Goal: Task Accomplishment & Management: Use online tool/utility

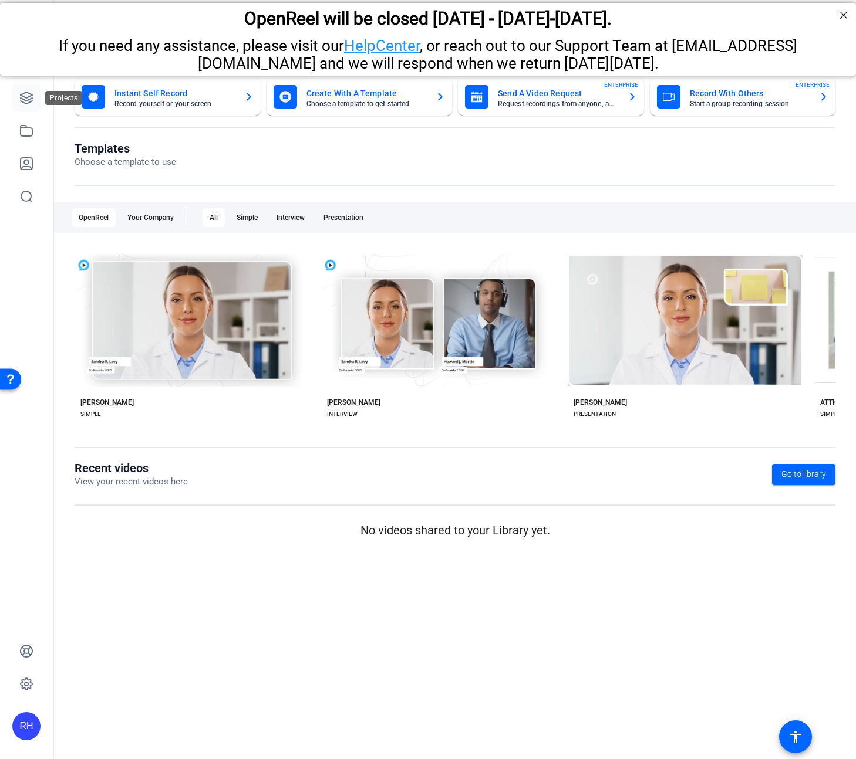
click at [21, 99] on icon at bounding box center [26, 98] width 14 height 14
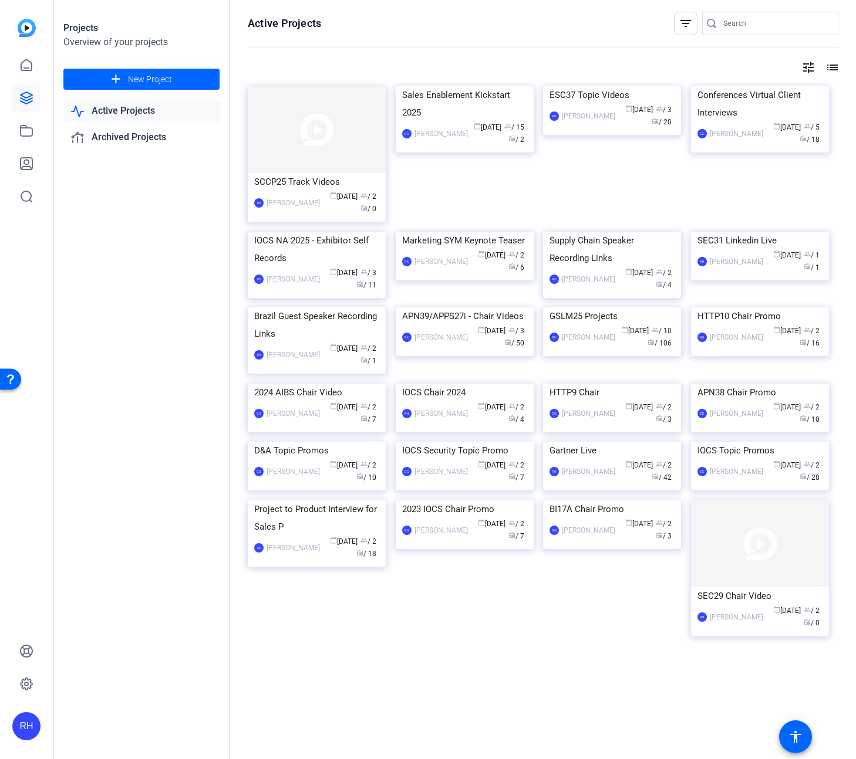
click at [146, 363] on div "Projects Overview of your projects add New Project Active Projects Archived Pro…" at bounding box center [142, 379] width 176 height 759
click at [172, 76] on span at bounding box center [141, 79] width 156 height 28
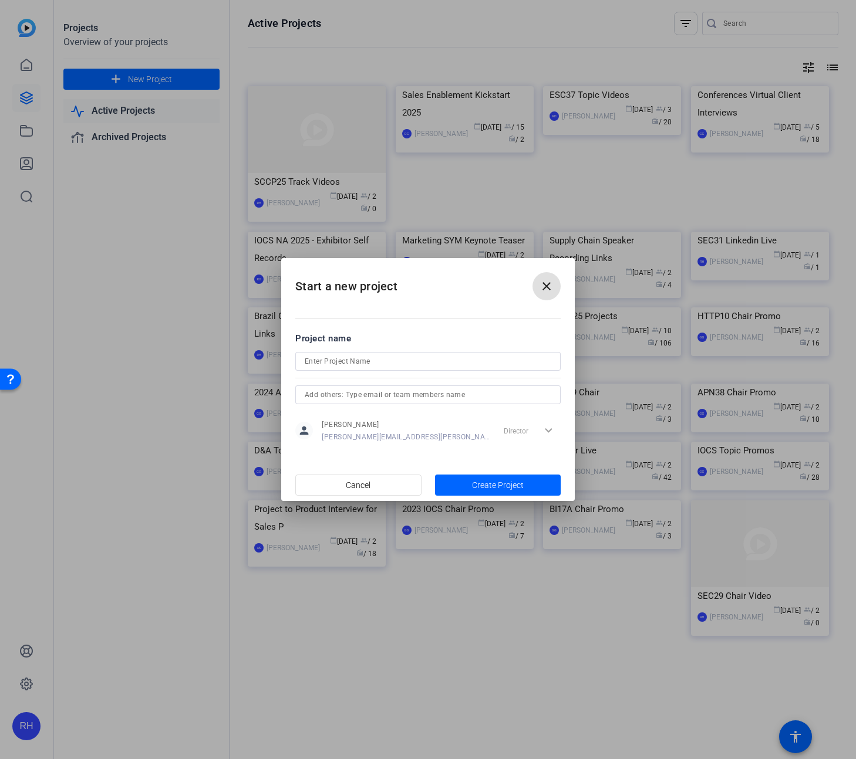
click at [389, 362] on input at bounding box center [428, 362] width 247 height 14
type input "HR SYM Analyst Videos"
click at [494, 484] on span "Create Project" at bounding box center [498, 486] width 52 height 12
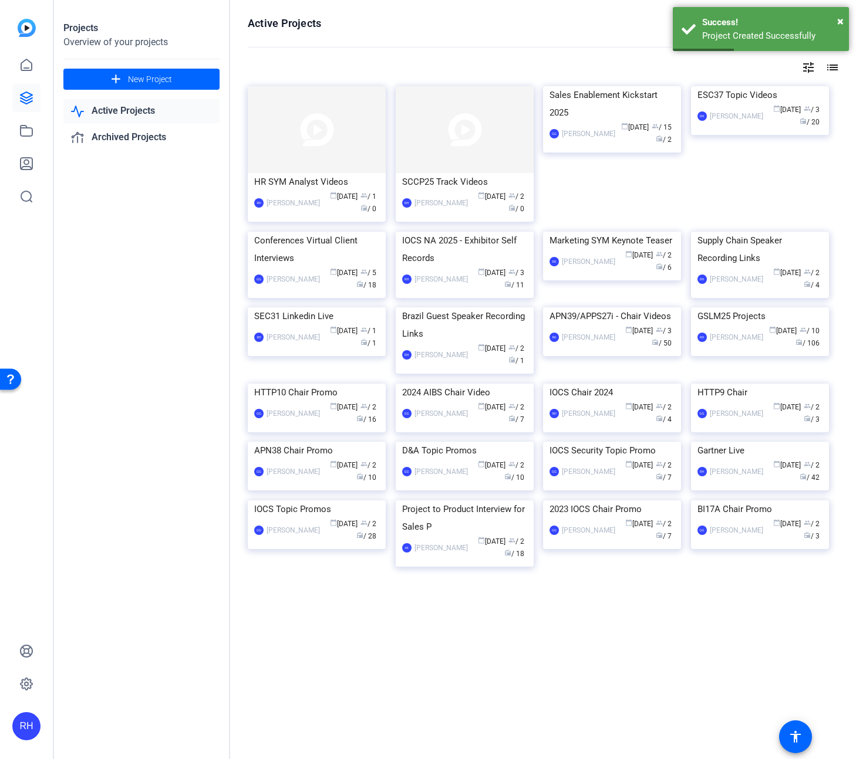
click at [353, 140] on img at bounding box center [317, 129] width 138 height 87
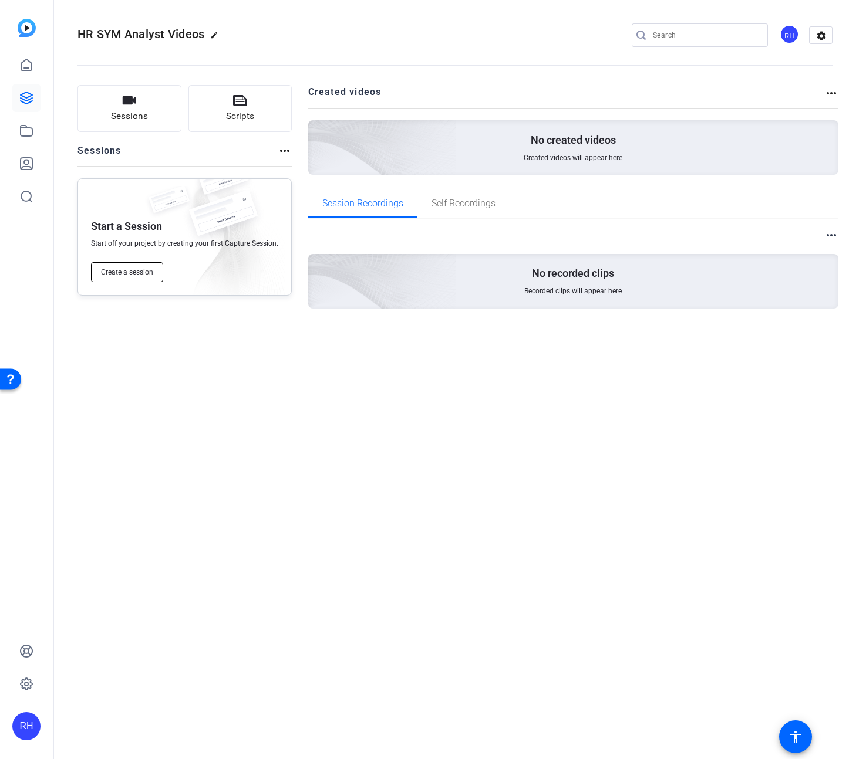
click at [132, 268] on span "Create a session" at bounding box center [127, 272] width 52 height 9
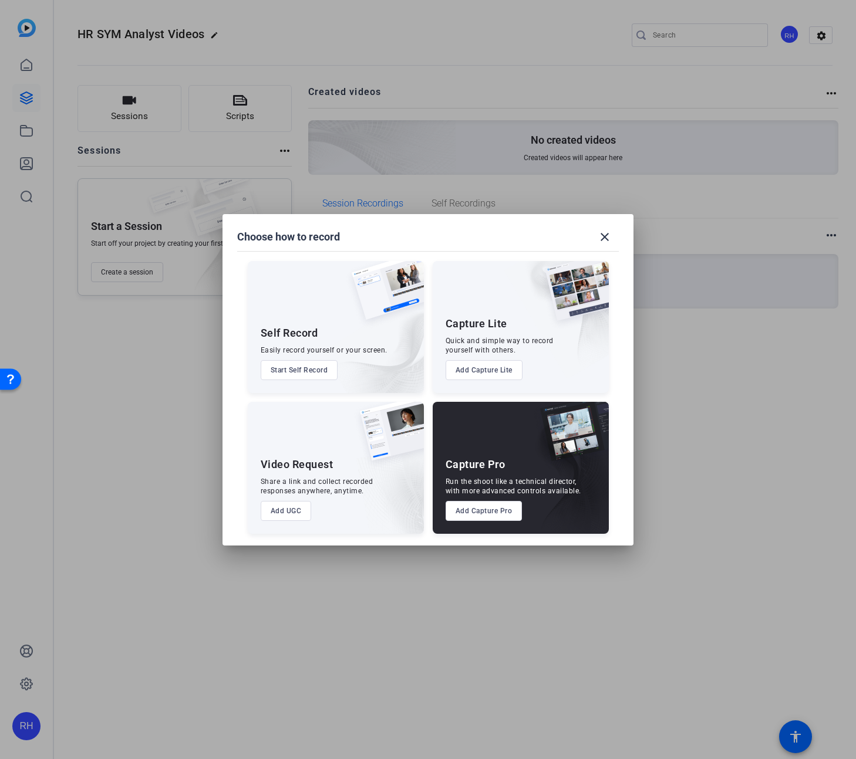
click at [491, 512] on button "Add Capture Pro" at bounding box center [483, 511] width 77 height 20
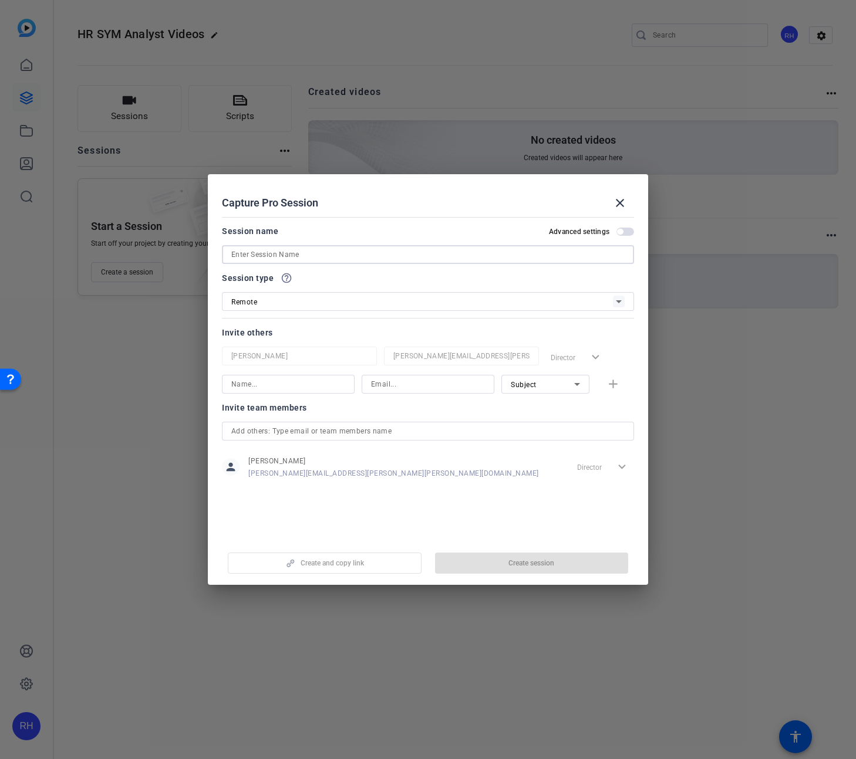
click at [291, 255] on input at bounding box center [427, 255] width 393 height 14
type input "[PERSON_NAME]"
click at [516, 566] on span "Create session" at bounding box center [531, 563] width 46 height 9
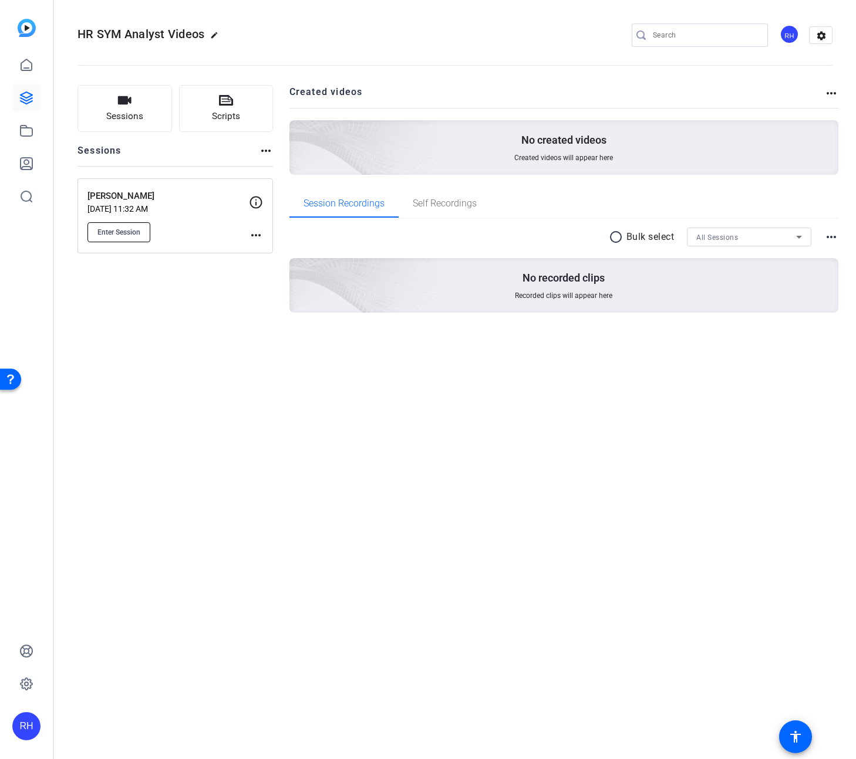
click at [132, 235] on span "Enter Session" at bounding box center [118, 232] width 43 height 9
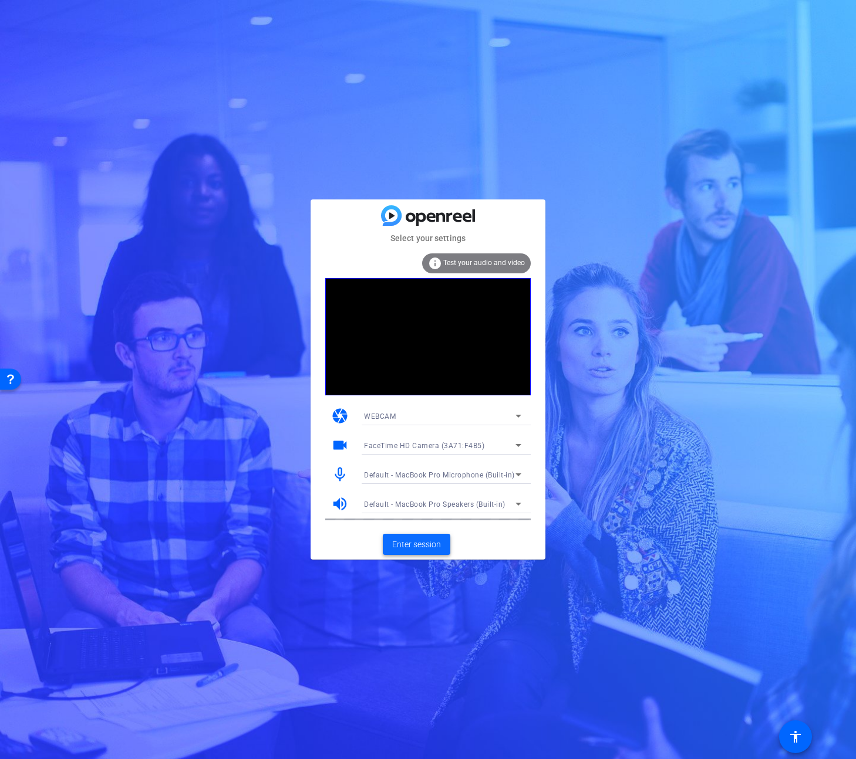
click at [424, 549] on span "Enter session" at bounding box center [416, 545] width 49 height 12
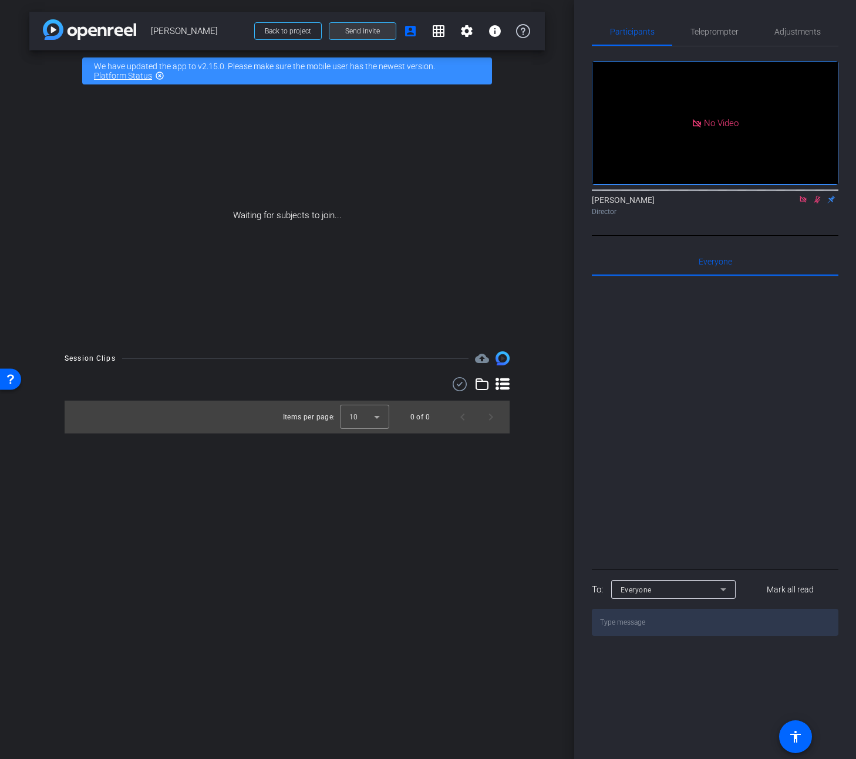
click at [376, 31] on span "Send invite" at bounding box center [362, 30] width 35 height 9
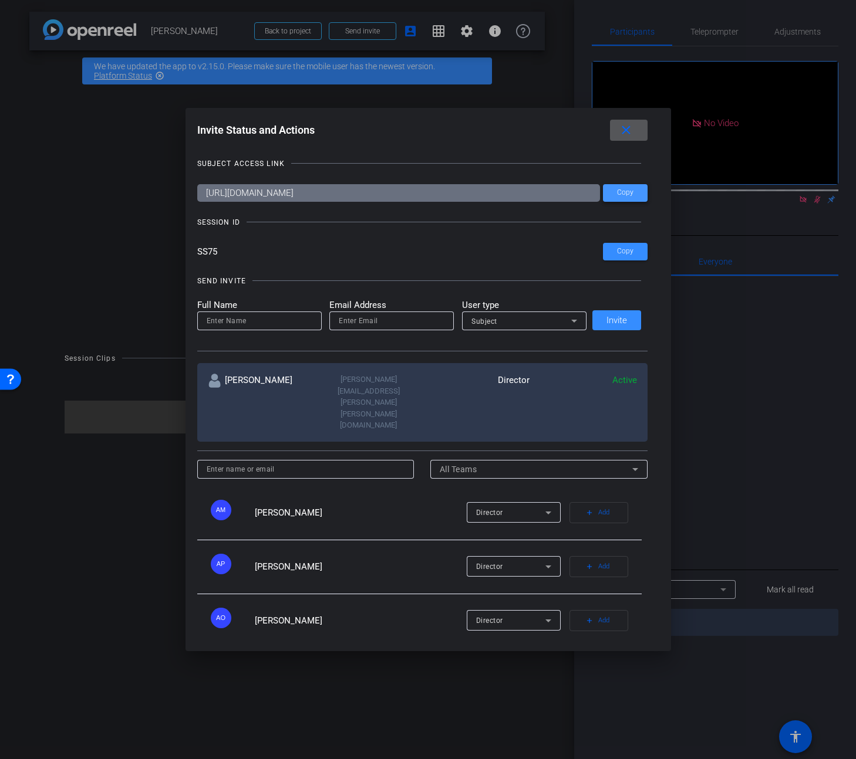
click at [617, 191] on span "Copy" at bounding box center [625, 192] width 16 height 9
click at [199, 248] on input "SS75" at bounding box center [400, 252] width 406 height 18
click at [621, 130] on mat-icon "close" at bounding box center [626, 130] width 15 height 15
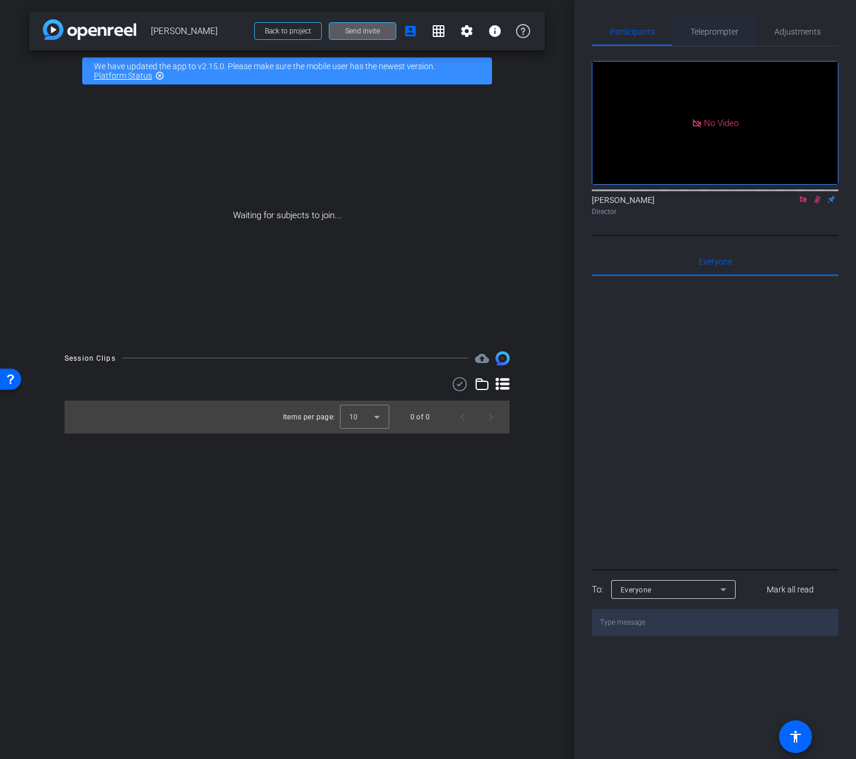
click at [723, 31] on span "Teleprompter" at bounding box center [714, 32] width 48 height 8
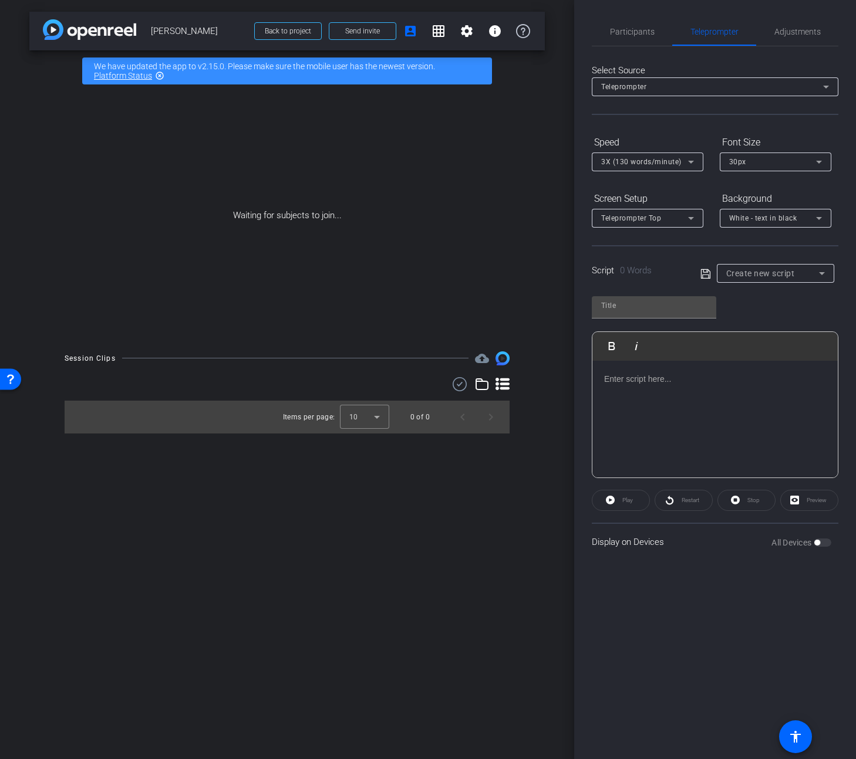
click at [616, 391] on div at bounding box center [714, 419] width 245 height 117
copy p "Test"
drag, startPoint x: 602, startPoint y: 420, endPoint x: 588, endPoint y: 360, distance: 61.5
click at [588, 360] on div "Participants Teleprompter Adjustments [PERSON_NAME] Director Everyone 0 Mark al…" at bounding box center [715, 379] width 282 height 759
click at [644, 445] on p at bounding box center [715, 444] width 222 height 13
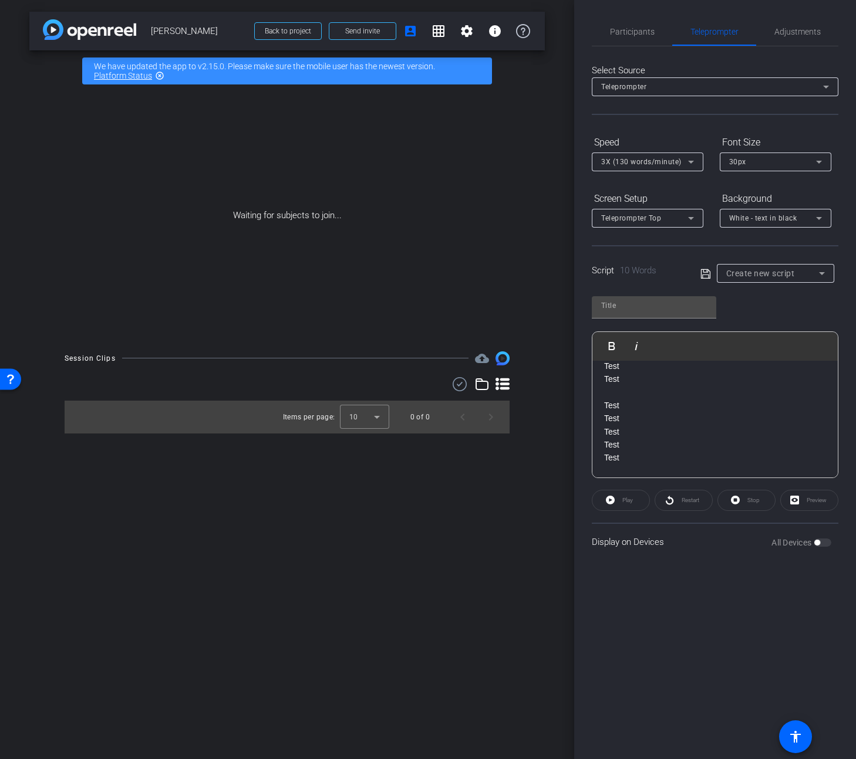
scroll to position [105, 0]
click at [628, 406] on p "Test" at bounding box center [715, 405] width 222 height 13
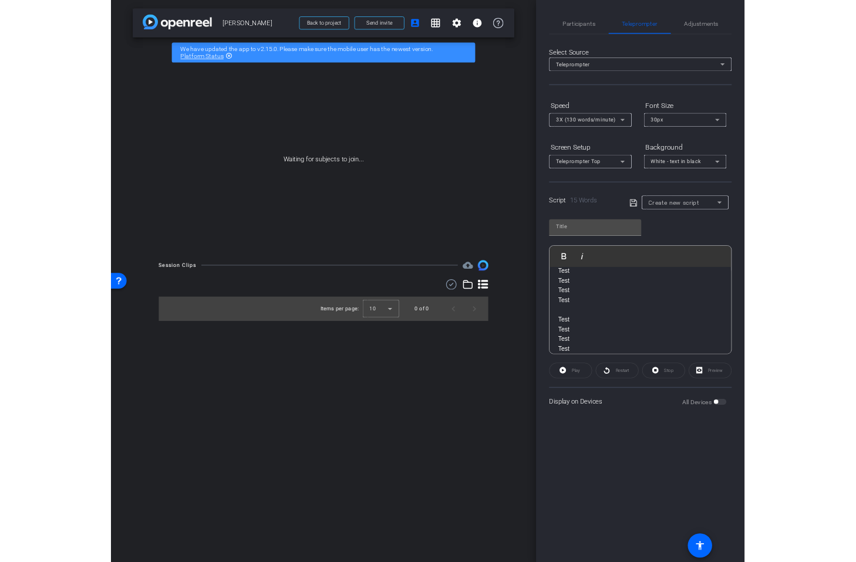
scroll to position [0, 0]
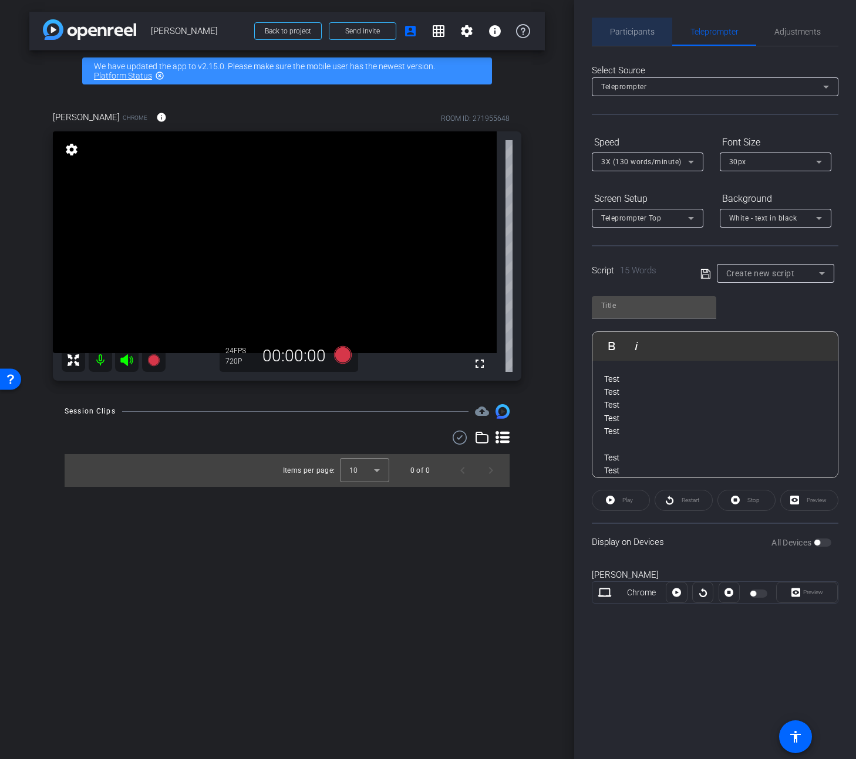
click at [634, 32] on span "Participants" at bounding box center [632, 32] width 45 height 8
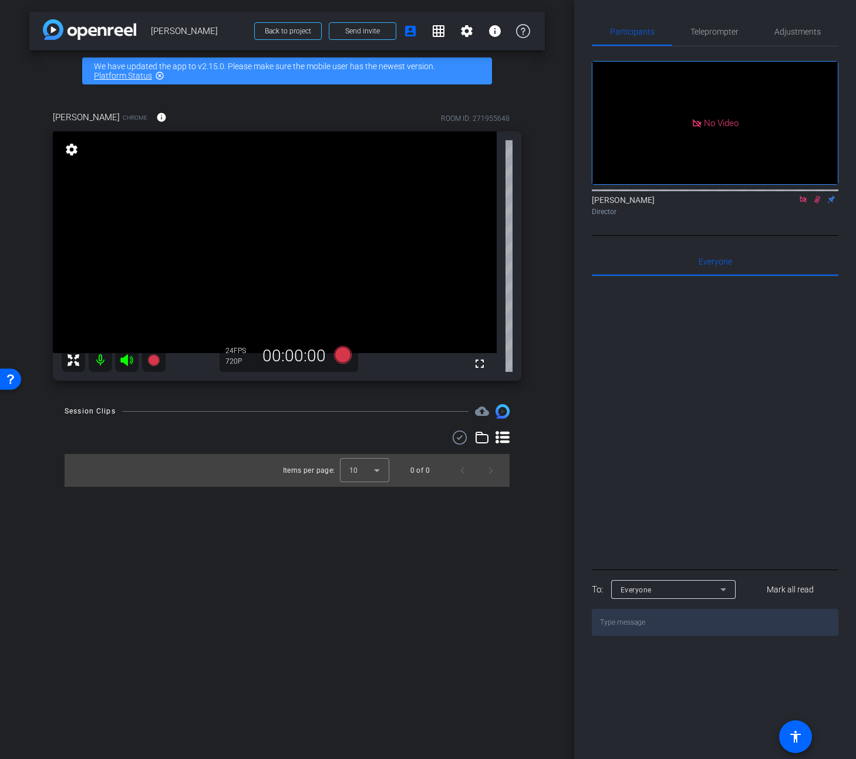
click at [818, 195] on icon at bounding box center [816, 199] width 9 height 8
click at [804, 196] on icon at bounding box center [802, 199] width 6 height 6
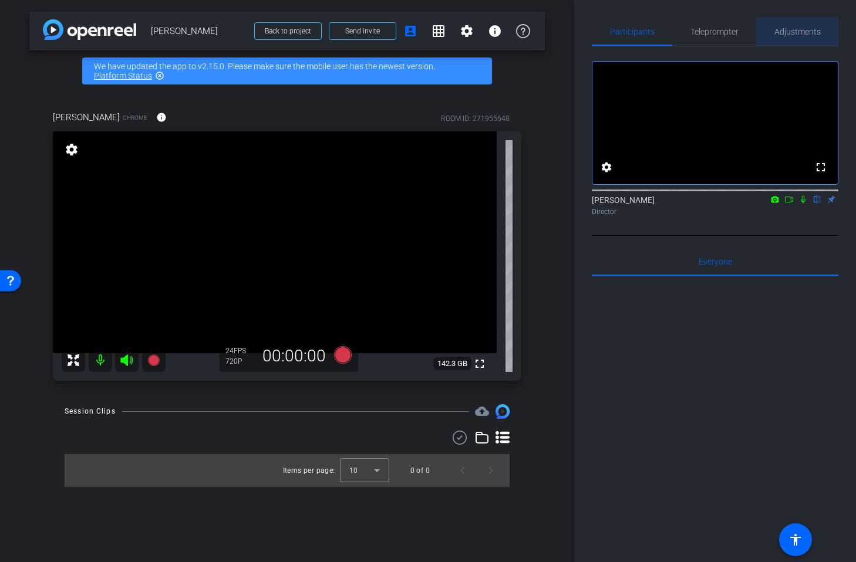
click at [815, 31] on span "Adjustments" at bounding box center [797, 32] width 46 height 8
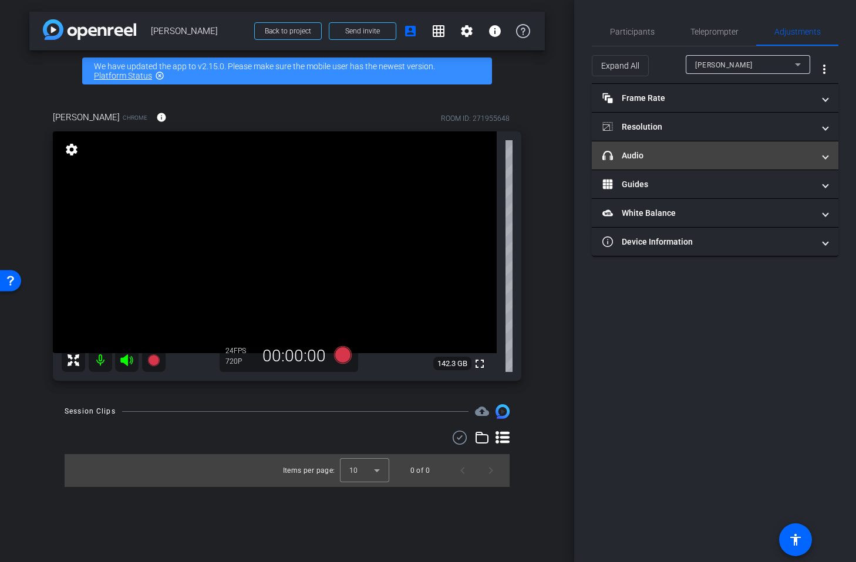
click at [644, 153] on mat-panel-title "headphone icon Audio" at bounding box center [707, 156] width 211 height 12
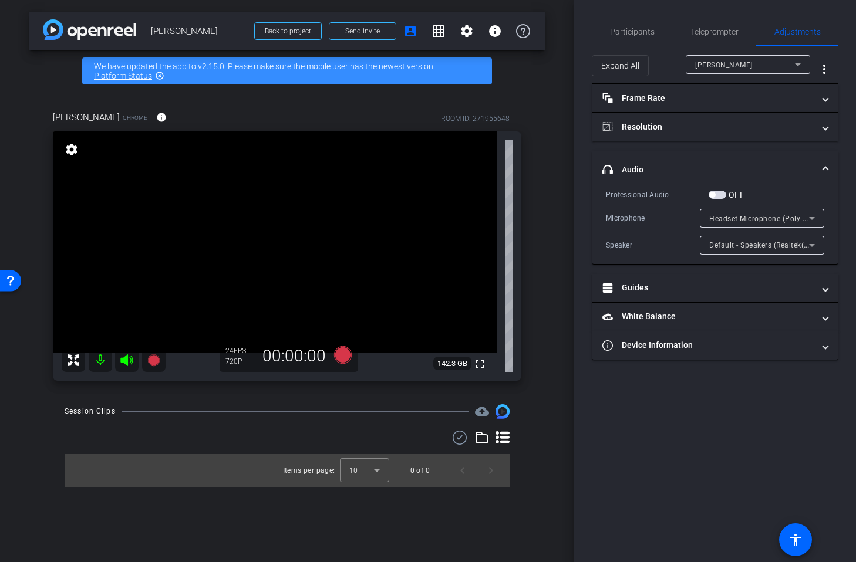
click at [813, 220] on icon at bounding box center [812, 218] width 14 height 14
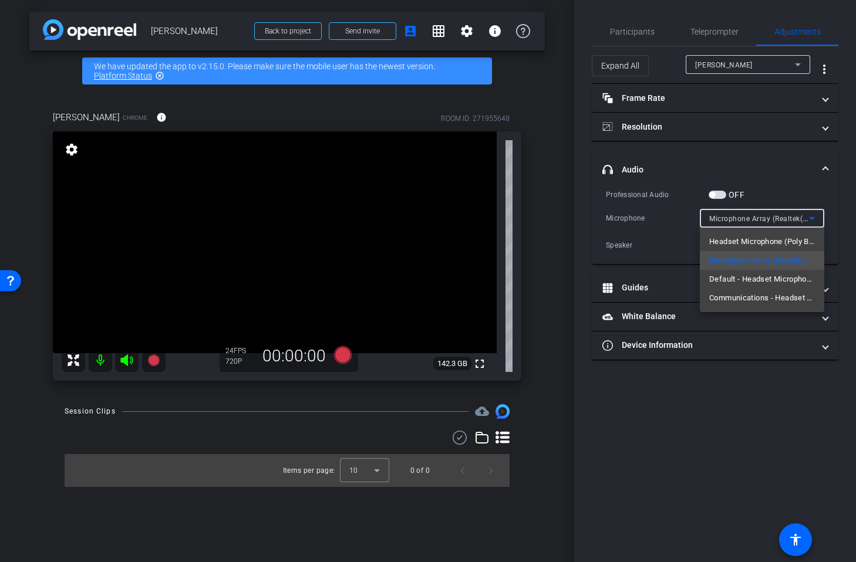
click at [833, 201] on div at bounding box center [428, 281] width 856 height 562
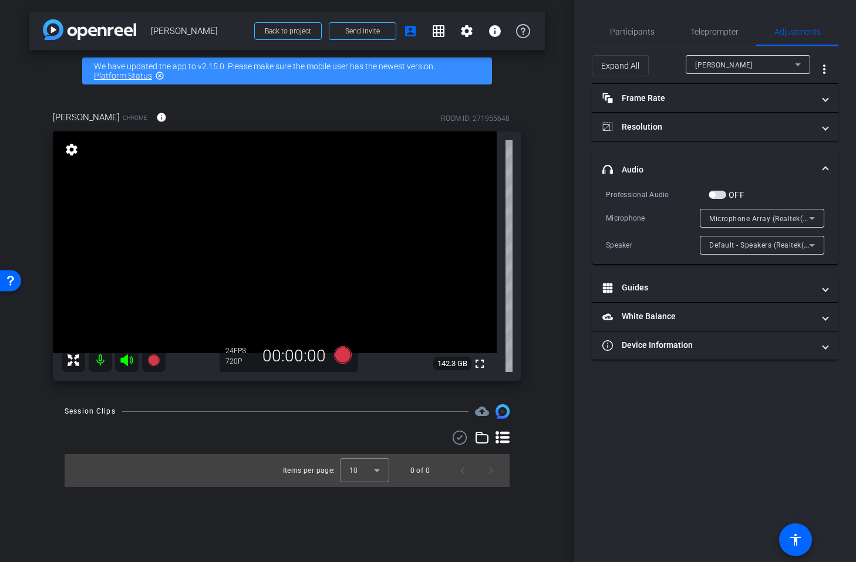
click at [816, 216] on icon at bounding box center [812, 218] width 14 height 14
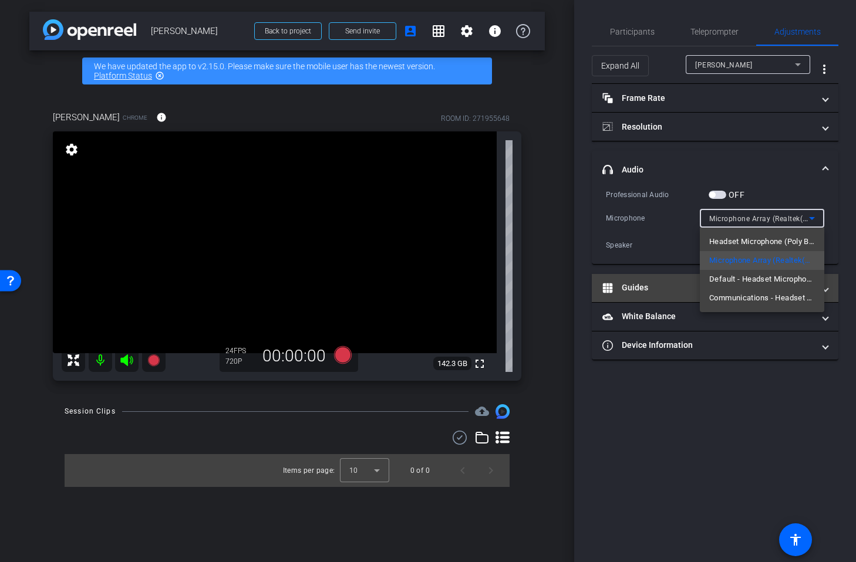
click at [778, 277] on span "Default - Headset Microphone (Poly BT700) (047f:02e6)" at bounding box center [762, 279] width 106 height 14
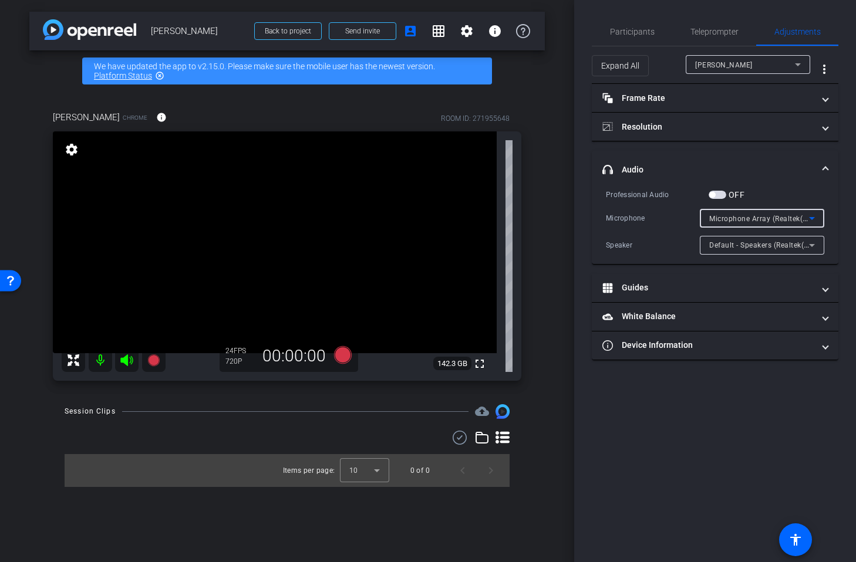
click at [726, 212] on div "Microphone Array (Realtek(R) Audio)" at bounding box center [759, 218] width 100 height 15
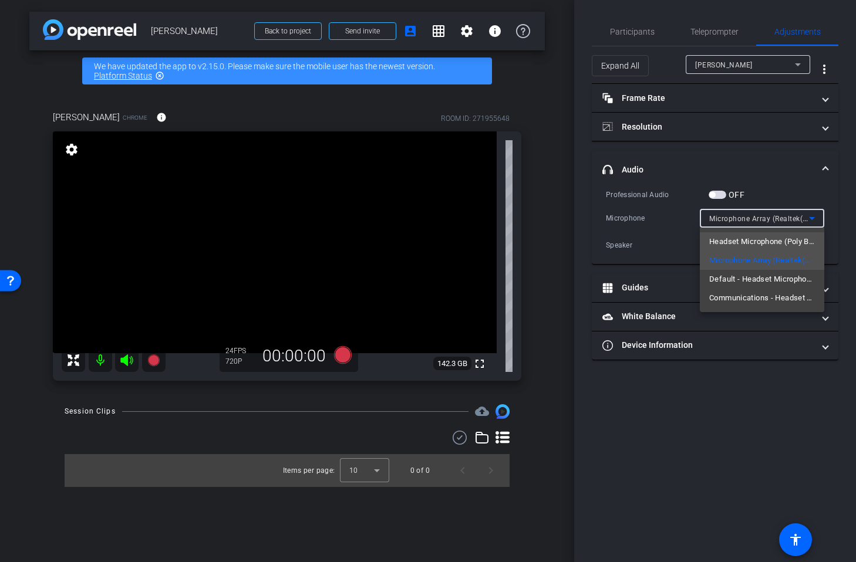
click at [745, 245] on span "Headset Microphone (Poly BT700) (047f:02e6)" at bounding box center [762, 242] width 106 height 14
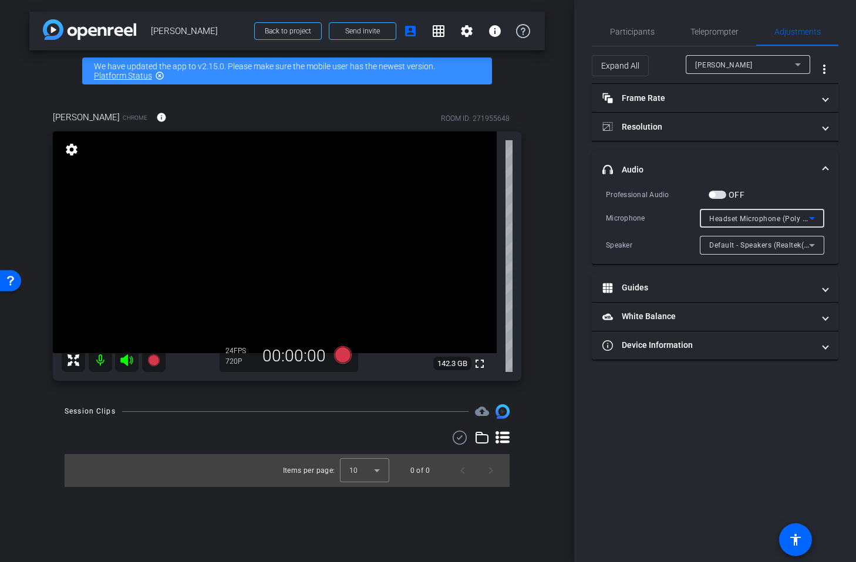
click at [720, 220] on span "Headset Microphone (Poly BT700) (047f:02e6)" at bounding box center [789, 218] width 160 height 9
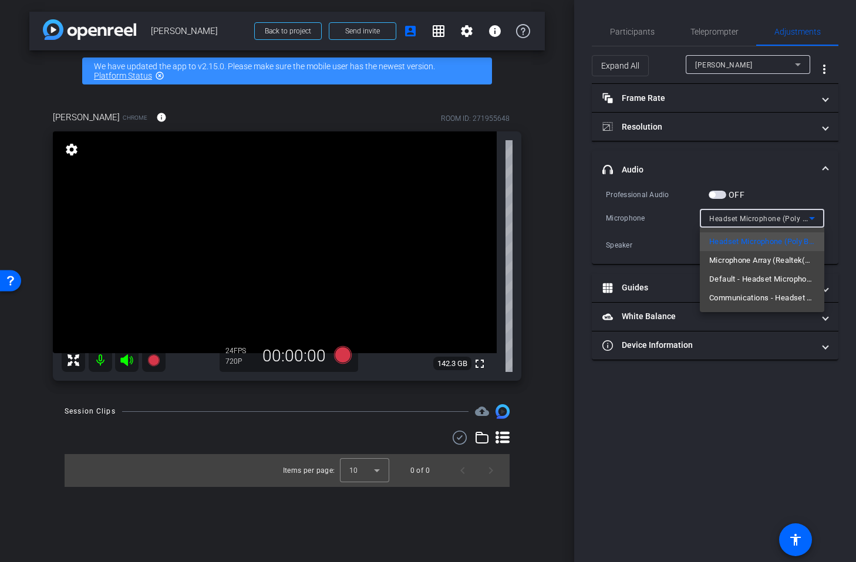
click at [680, 213] on div at bounding box center [428, 281] width 856 height 562
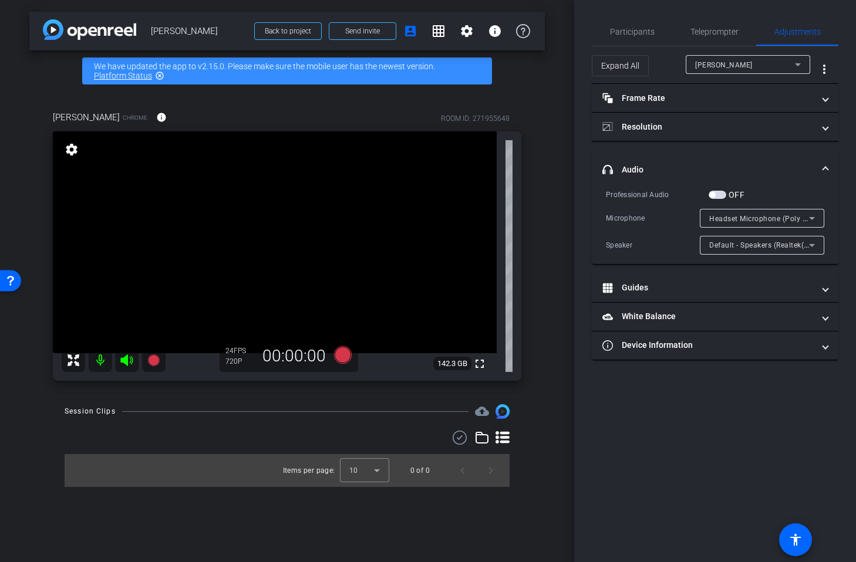
click at [98, 363] on mat-icon at bounding box center [100, 360] width 23 height 23
click at [101, 364] on mat-icon at bounding box center [100, 360] width 23 height 23
click at [718, 191] on span "button" at bounding box center [717, 195] width 18 height 8
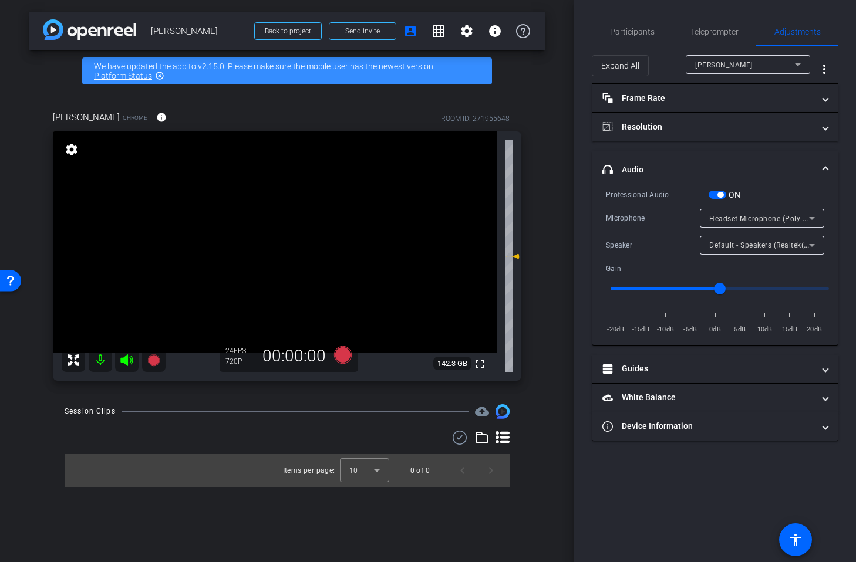
click at [721, 217] on span "Headset Microphone (Poly BT700) (047f:02e6)" at bounding box center [789, 218] width 160 height 9
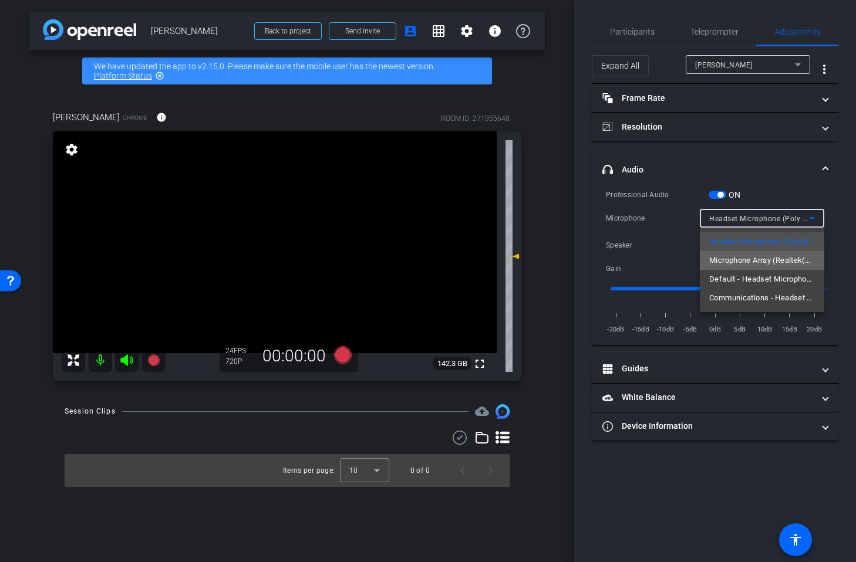
click at [754, 260] on span "Microphone Array (Realtek(R) Audio)" at bounding box center [762, 261] width 106 height 14
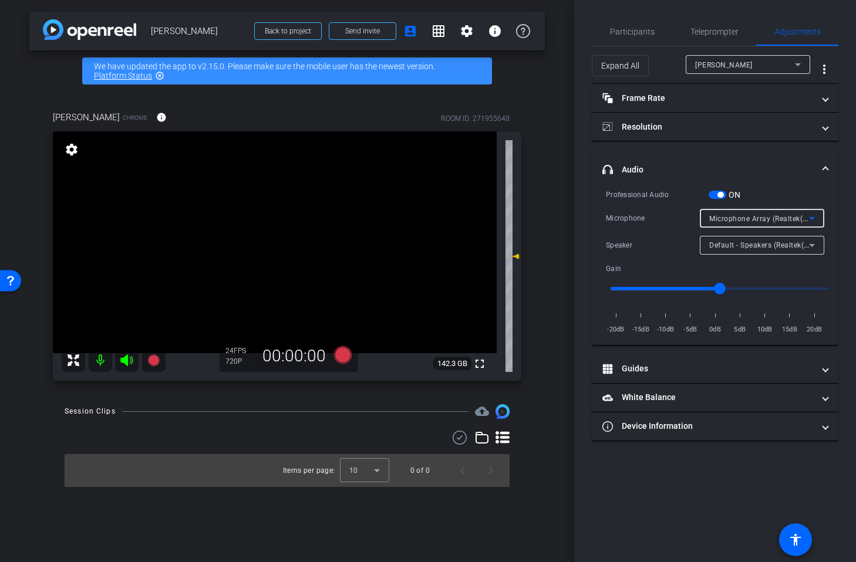
click at [739, 245] on span "Default - Speakers (Realtek(R) Audio)" at bounding box center [772, 244] width 127 height 9
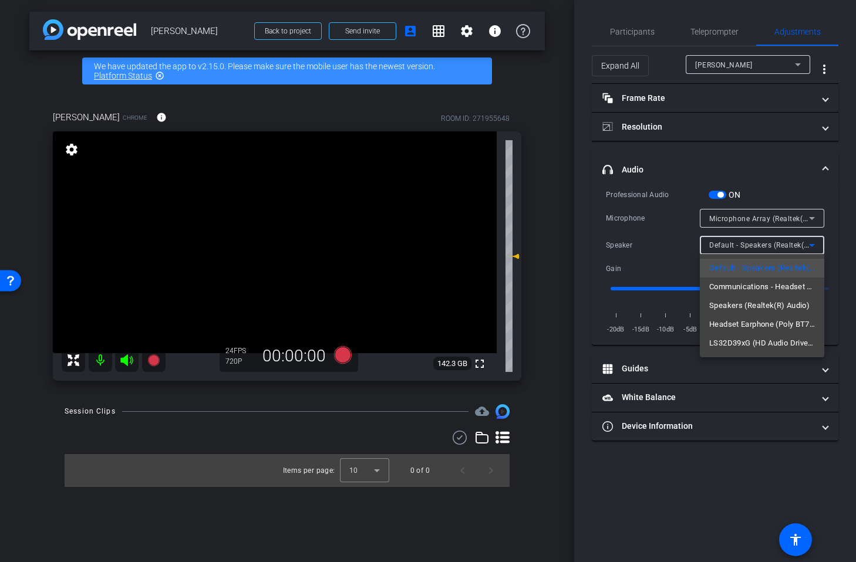
click at [674, 239] on div at bounding box center [428, 281] width 856 height 562
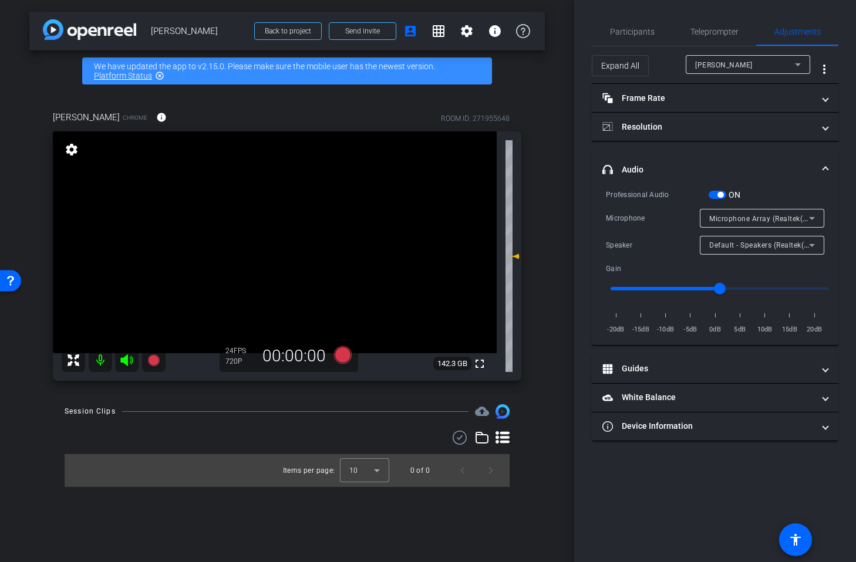
click at [718, 221] on span "Microphone Array (Realtek(R) Audio)" at bounding box center [772, 218] width 126 height 9
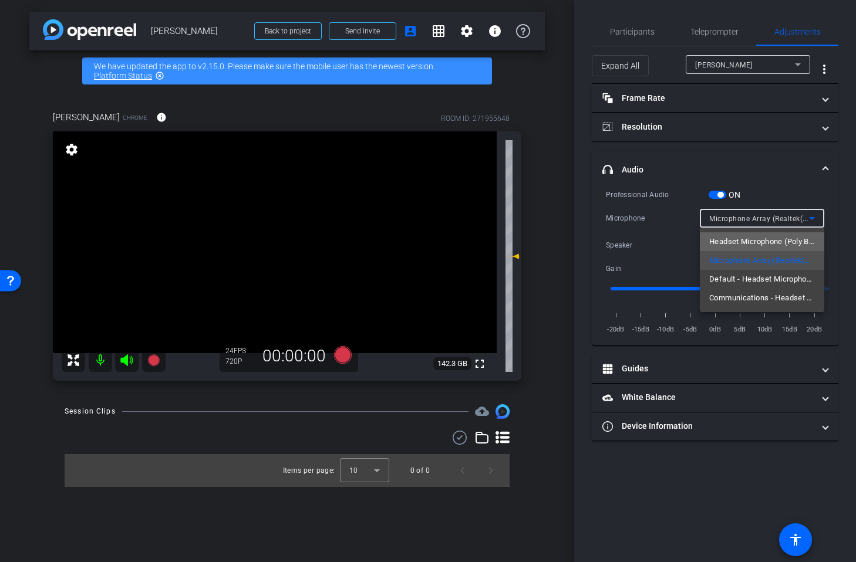
click at [735, 241] on span "Headset Microphone (Poly BT700) (047f:02e6)" at bounding box center [762, 242] width 106 height 14
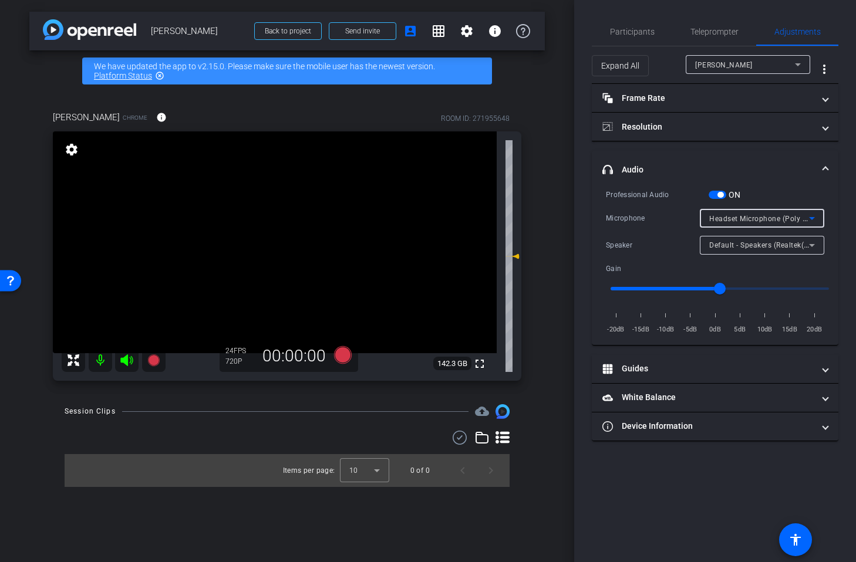
click at [731, 217] on span "Headset Microphone (Poly BT700) (047f:02e6)" at bounding box center [789, 218] width 160 height 9
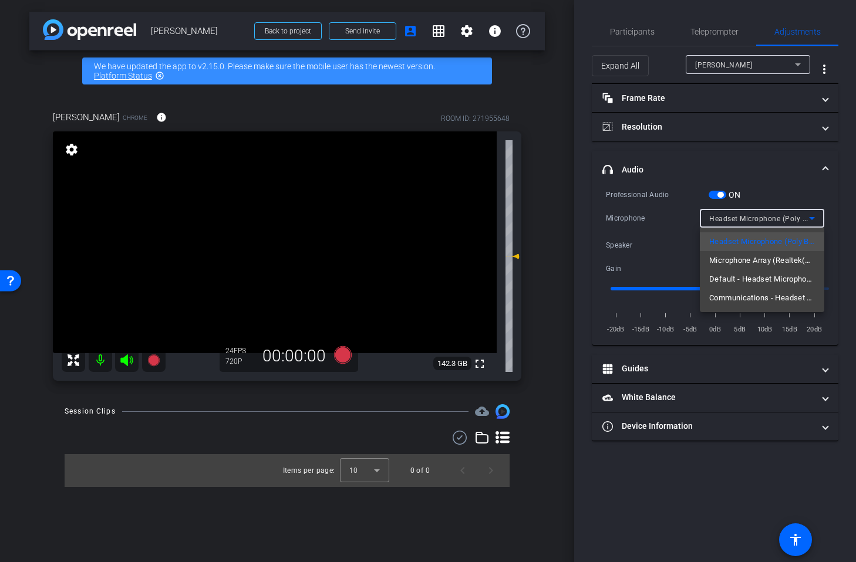
click at [729, 256] on span "Microphone Array (Realtek(R) Audio)" at bounding box center [762, 261] width 106 height 14
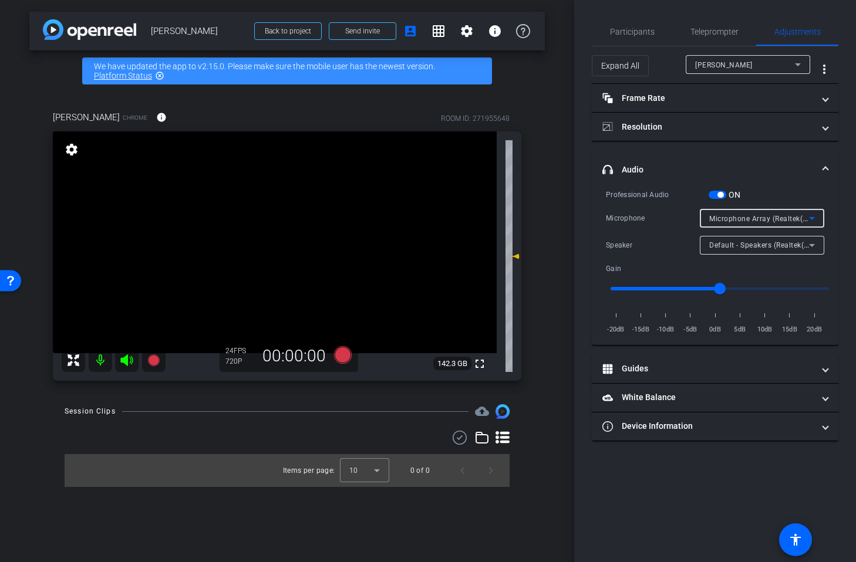
click at [727, 215] on span "Microphone Array (Realtek(R) Audio)" at bounding box center [772, 218] width 126 height 9
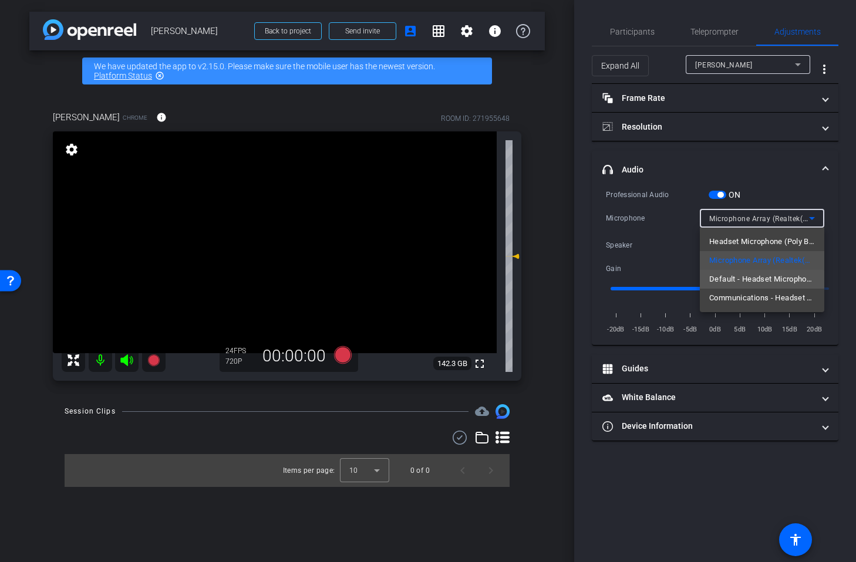
click at [756, 280] on span "Default - Headset Microphone (Poly BT700) (047f:02e6)" at bounding box center [762, 279] width 106 height 14
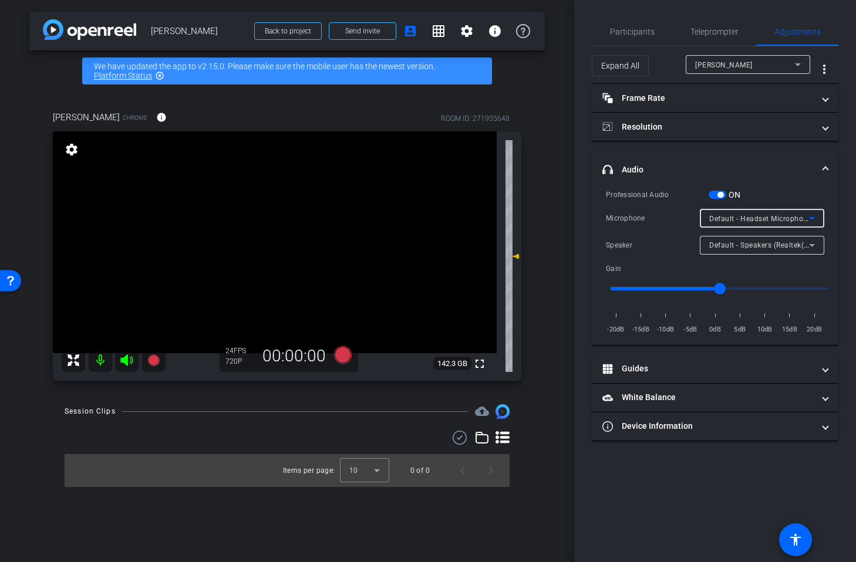
click at [730, 216] on span "Default - Headset Microphone (Poly BT700) (047f:02e6)" at bounding box center [804, 218] width 191 height 9
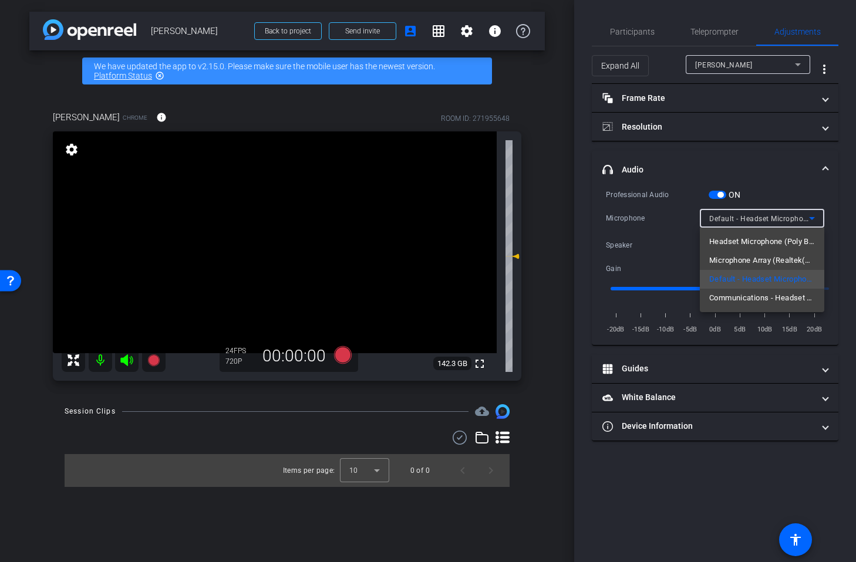
click at [729, 301] on span "Communications - Headset Microphone (Poly BT700) (047f:02e6)" at bounding box center [762, 298] width 106 height 14
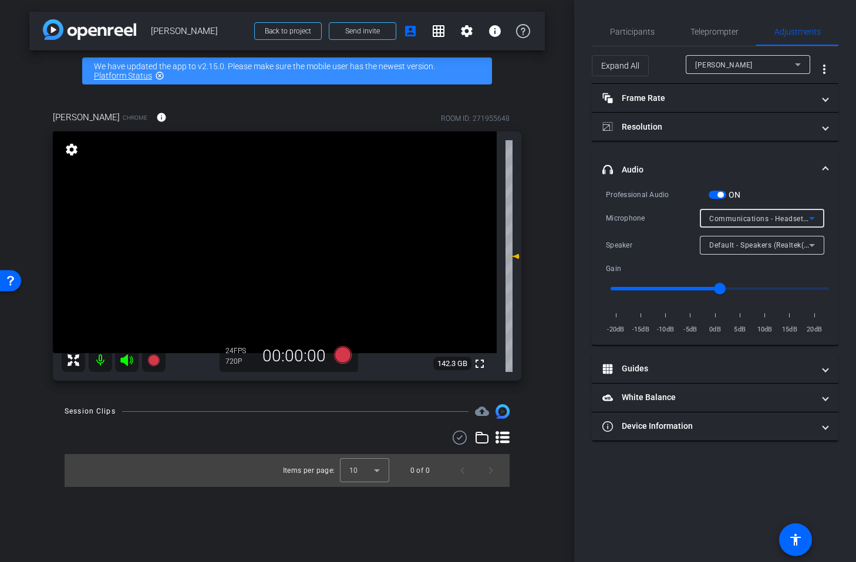
click at [730, 212] on div "Communications - Headset Microphone (Poly BT700) (047f:02e6)" at bounding box center [759, 218] width 100 height 15
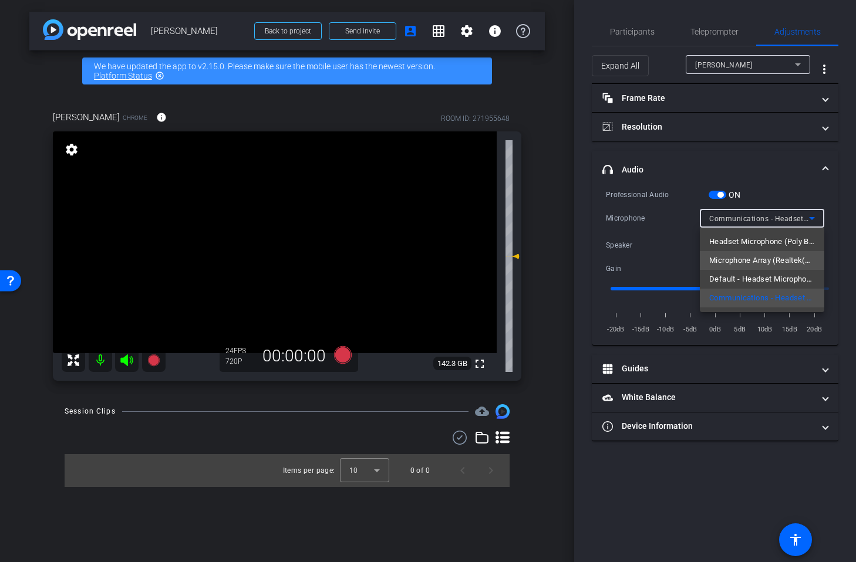
click at [778, 261] on span "Microphone Array (Realtek(R) Audio)" at bounding box center [762, 261] width 106 height 14
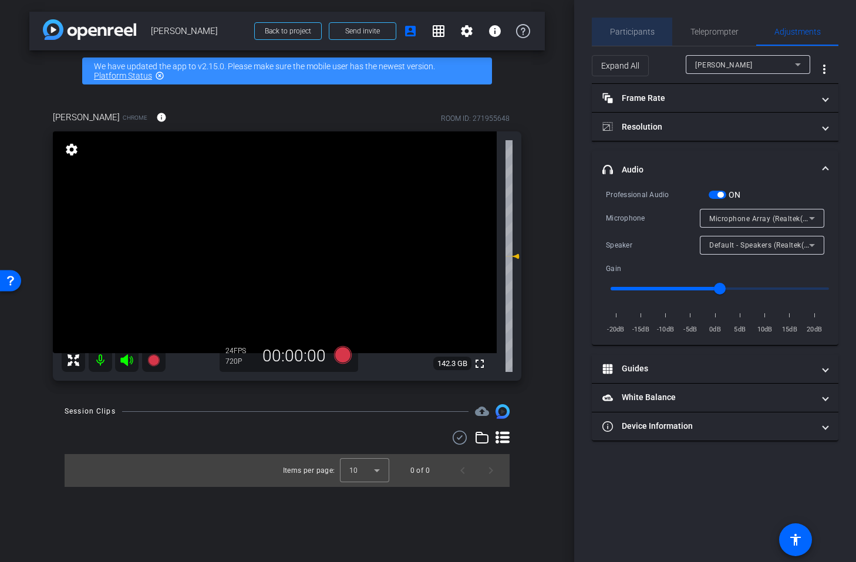
click at [634, 35] on span "Participants" at bounding box center [632, 32] width 45 height 8
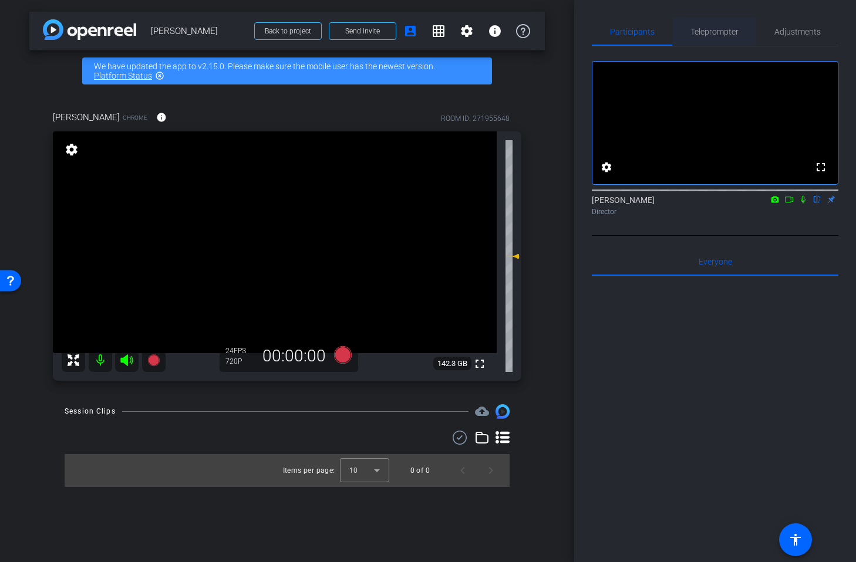
click at [730, 34] on span "Teleprompter" at bounding box center [714, 32] width 48 height 8
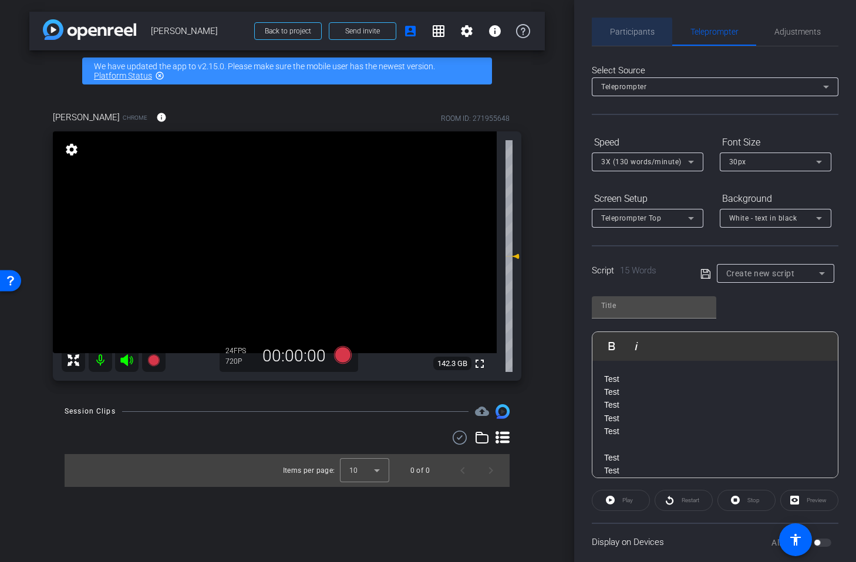
click at [616, 34] on span "Participants" at bounding box center [632, 32] width 45 height 8
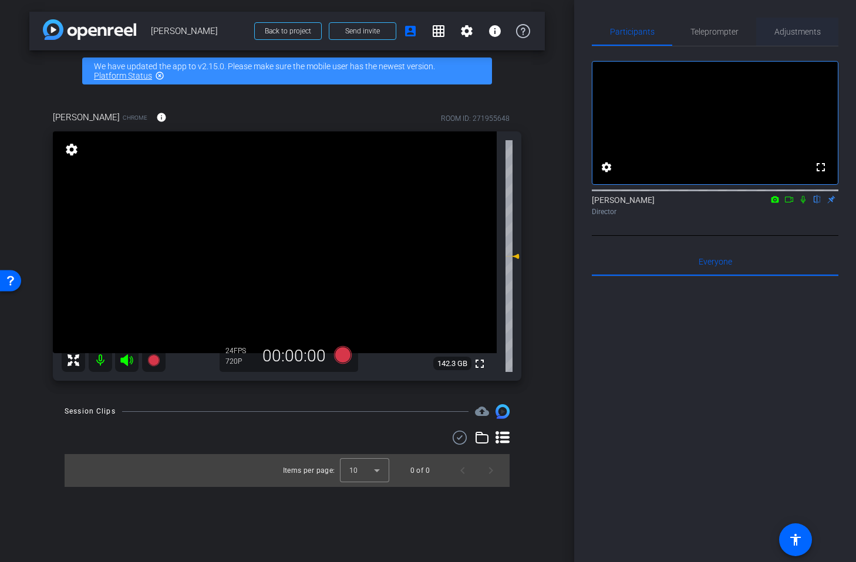
click at [780, 33] on span "Adjustments" at bounding box center [797, 32] width 46 height 8
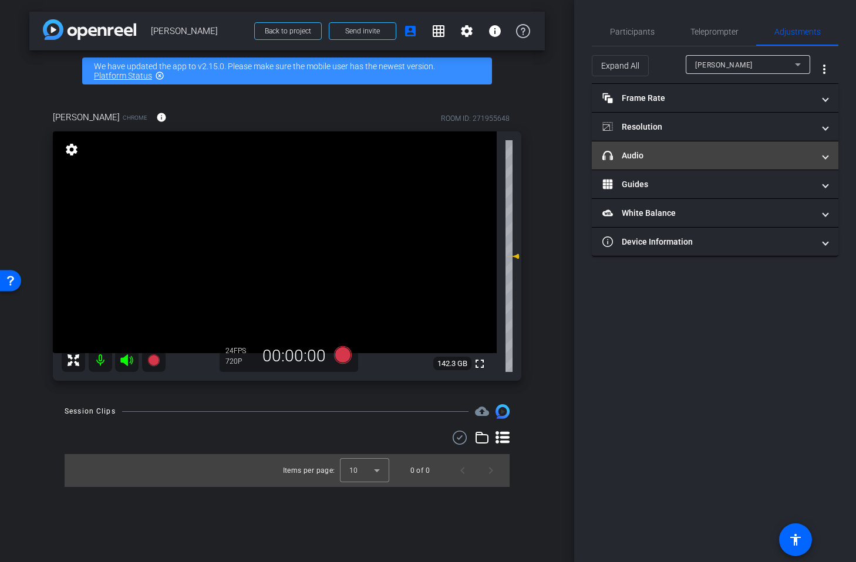
click at [678, 150] on mat-panel-title "headphone icon Audio" at bounding box center [707, 156] width 211 height 12
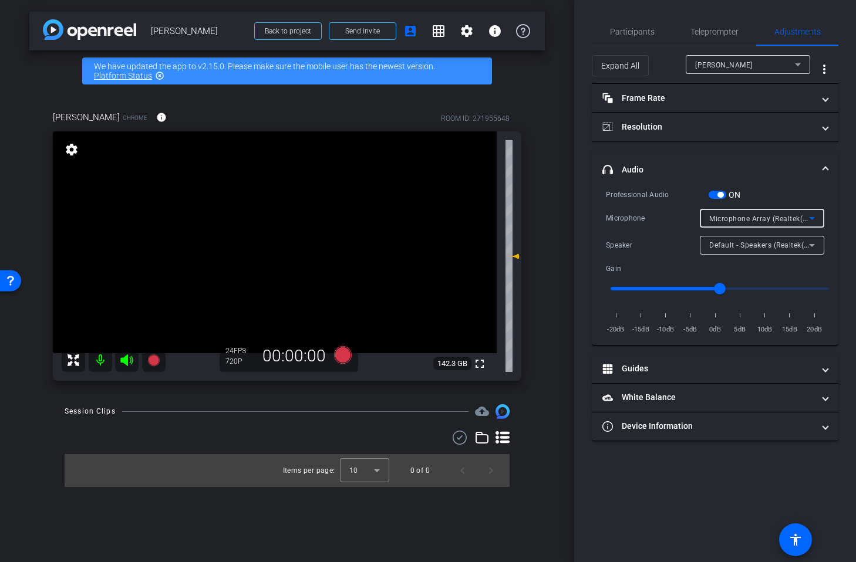
click at [722, 221] on span "Microphone Array (Realtek(R) Audio)" at bounding box center [772, 218] width 126 height 9
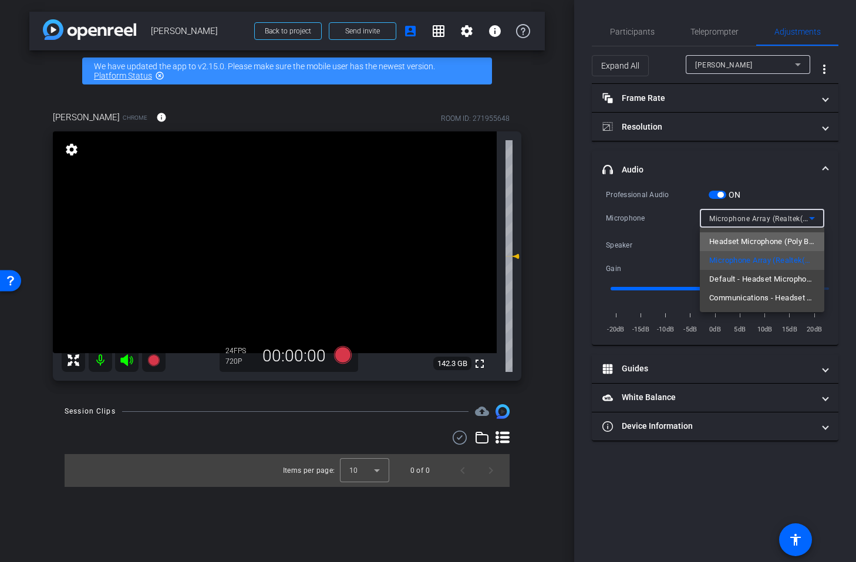
click at [730, 239] on span "Headset Microphone (Poly BT700) (047f:02e6)" at bounding box center [762, 242] width 106 height 14
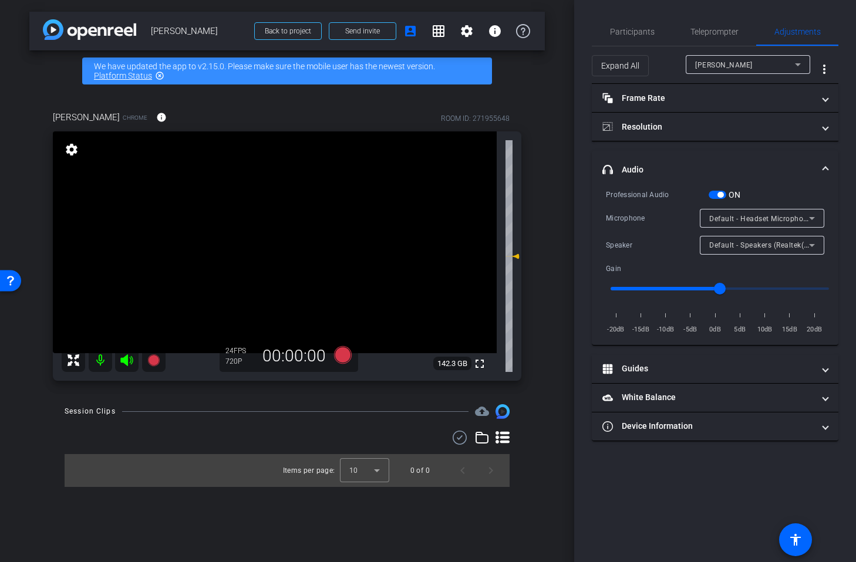
click at [720, 194] on span "button" at bounding box center [720, 195] width 6 height 6
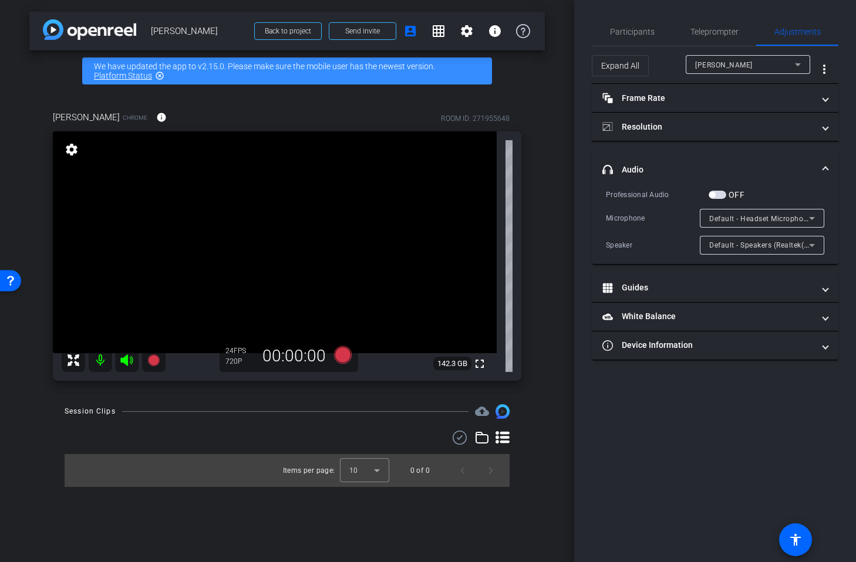
click at [732, 217] on span "Default - Headset Microphone (Poly BT700) (047f:02e6)" at bounding box center [804, 218] width 191 height 9
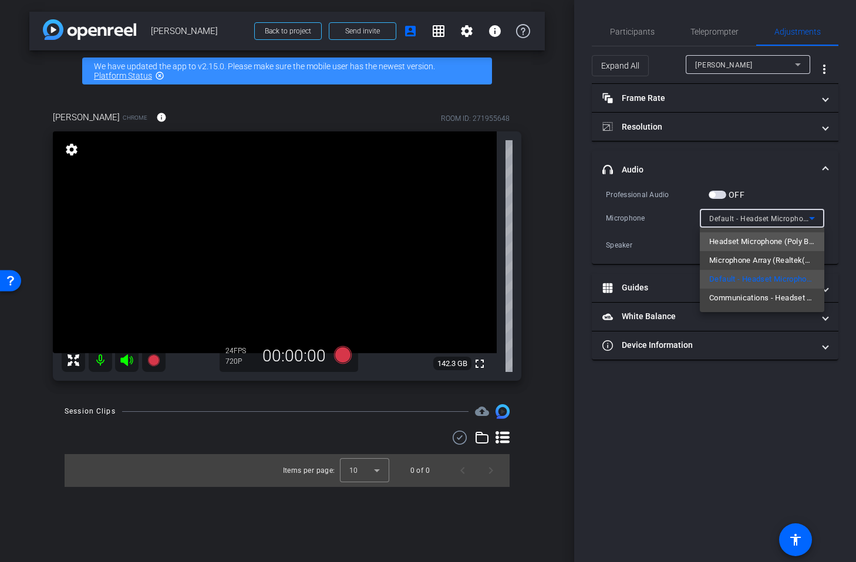
click at [748, 245] on span "Headset Microphone (Poly BT700) (047f:02e6)" at bounding box center [762, 242] width 106 height 14
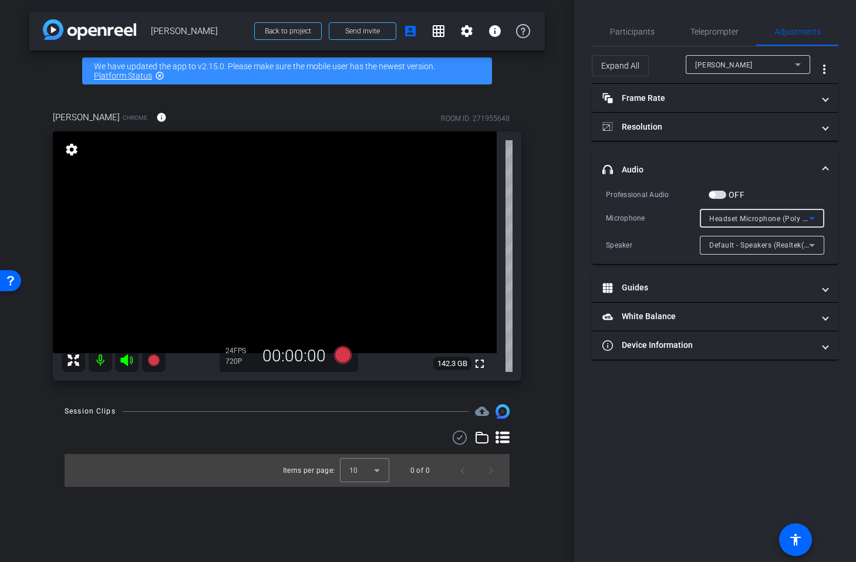
click at [741, 219] on span "Headset Microphone (Poly BT700) (047f:02e6)" at bounding box center [789, 218] width 160 height 9
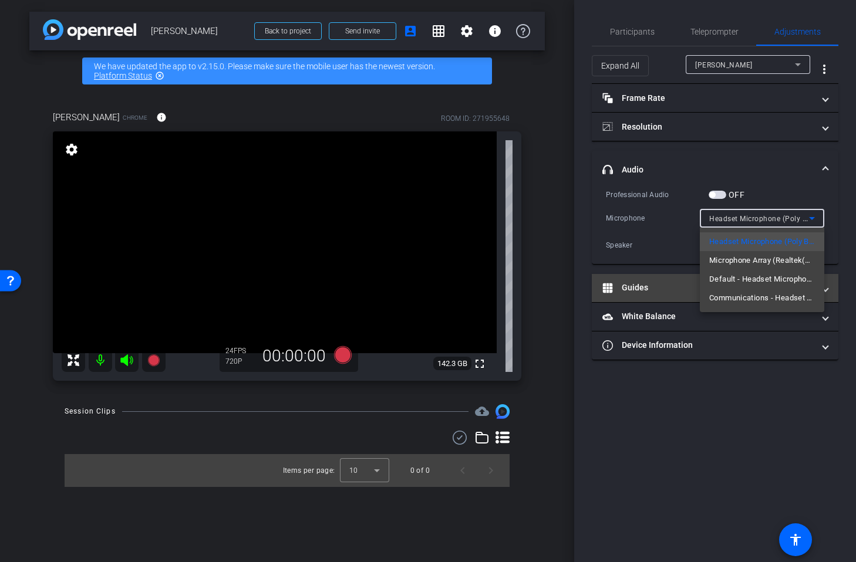
click at [742, 294] on span "Communications - Headset Microphone (Poly BT700) (047f:02e6)" at bounding box center [762, 298] width 106 height 14
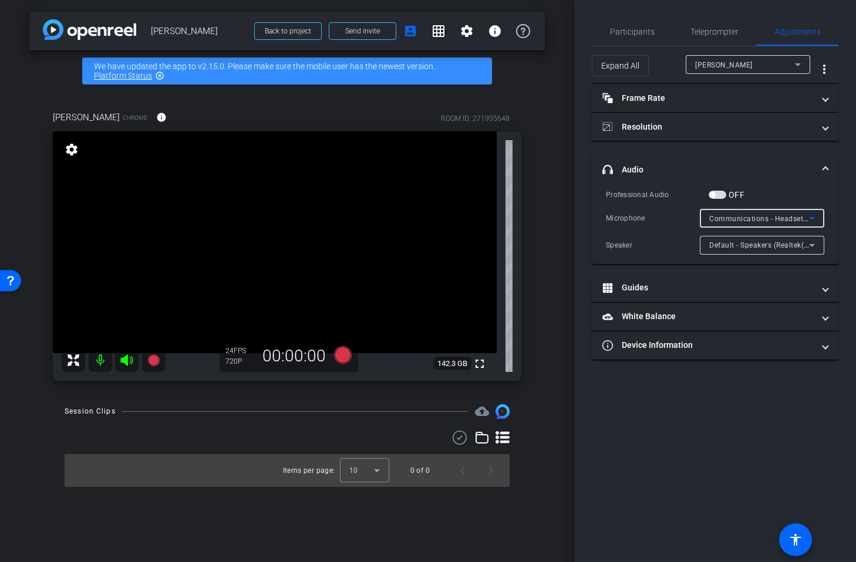
click at [717, 217] on span "Communications - Headset Microphone (Poly BT700) (047f:02e6)" at bounding box center [821, 218] width 225 height 9
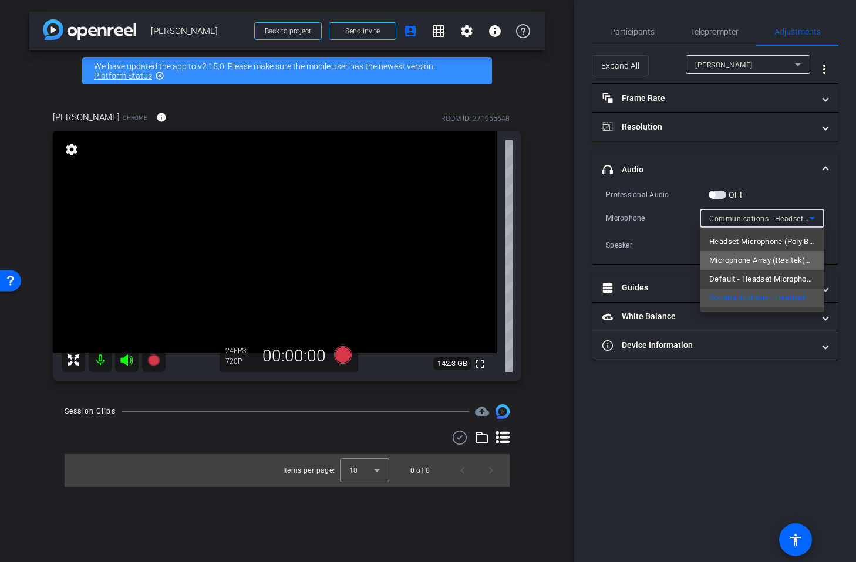
click at [728, 258] on span "Microphone Array (Realtek(R) Audio)" at bounding box center [762, 261] width 106 height 14
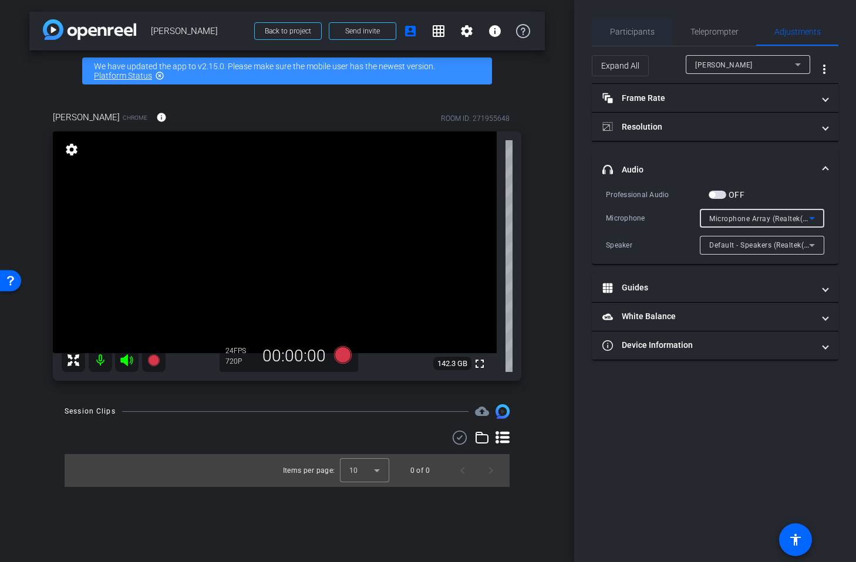
click at [627, 31] on span "Participants" at bounding box center [632, 32] width 45 height 8
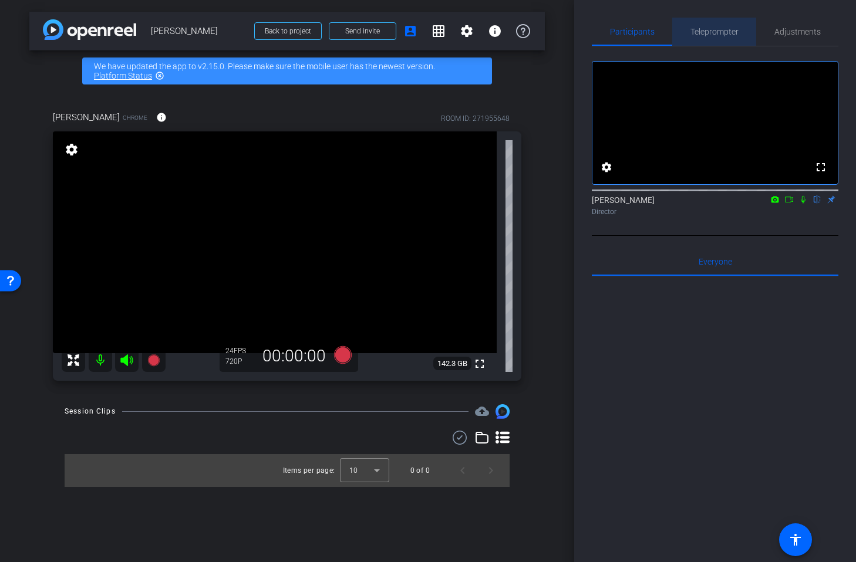
drag, startPoint x: 704, startPoint y: 32, endPoint x: 697, endPoint y: 33, distance: 6.6
click at [697, 33] on span "Teleprompter" at bounding box center [714, 32] width 48 height 8
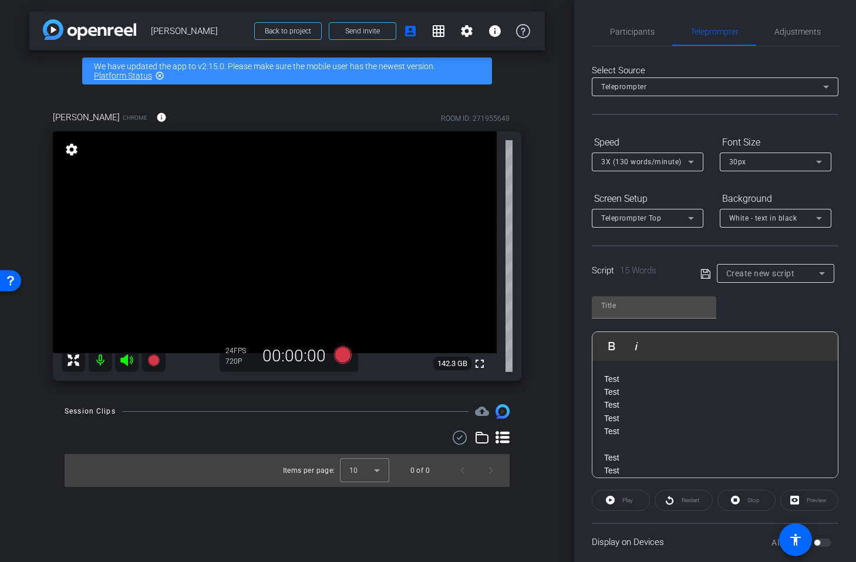
click at [616, 503] on div "Play" at bounding box center [621, 500] width 58 height 21
click at [809, 501] on div "Preview" at bounding box center [809, 500] width 58 height 21
click at [704, 274] on icon at bounding box center [704, 273] width 9 height 9
type input "Default title 9314"
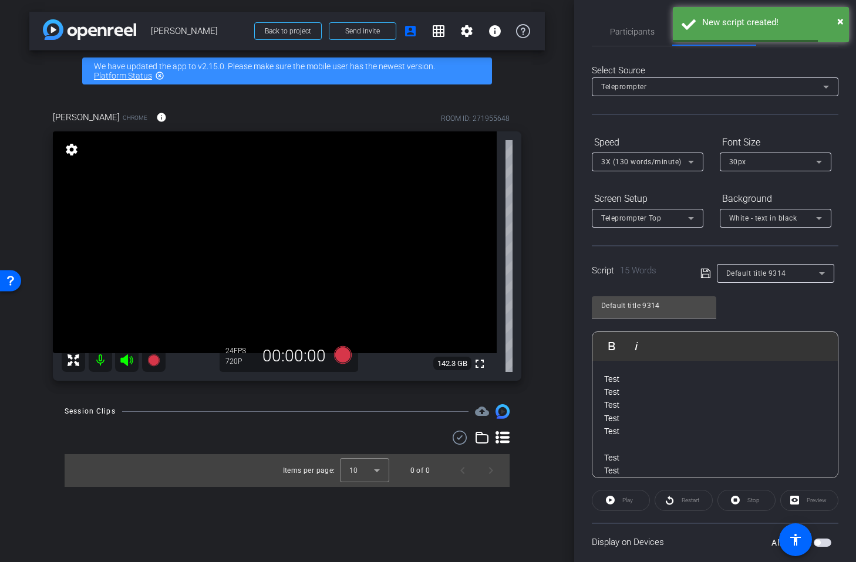
click at [774, 304] on div "Default title 9314 Play Play from this location Play Selected Play and display …" at bounding box center [715, 383] width 247 height 191
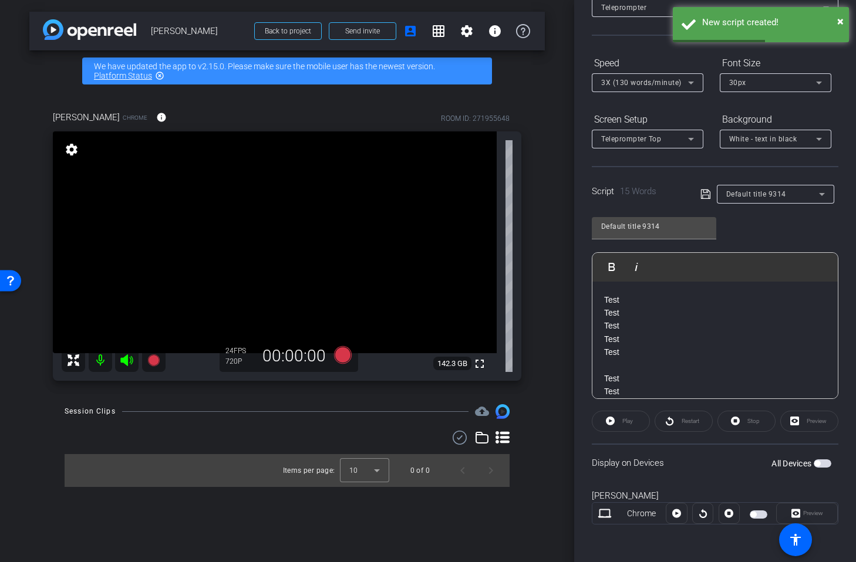
click at [806, 425] on div "Preview" at bounding box center [809, 421] width 58 height 21
click at [799, 423] on div "Preview" at bounding box center [809, 421] width 58 height 21
click at [819, 463] on span "button" at bounding box center [817, 464] width 6 height 6
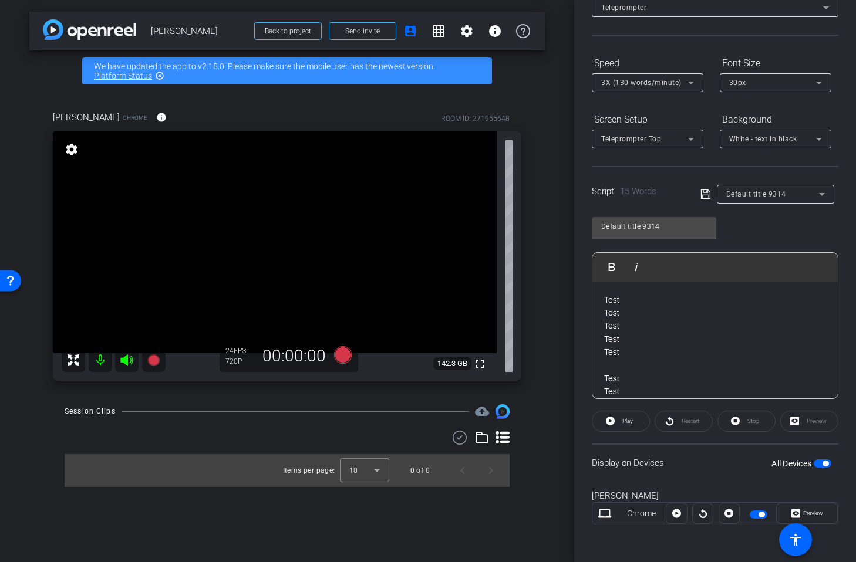
click at [815, 421] on div "Preview" at bounding box center [809, 421] width 58 height 21
click at [806, 509] on span "Preview" at bounding box center [811, 513] width 23 height 16
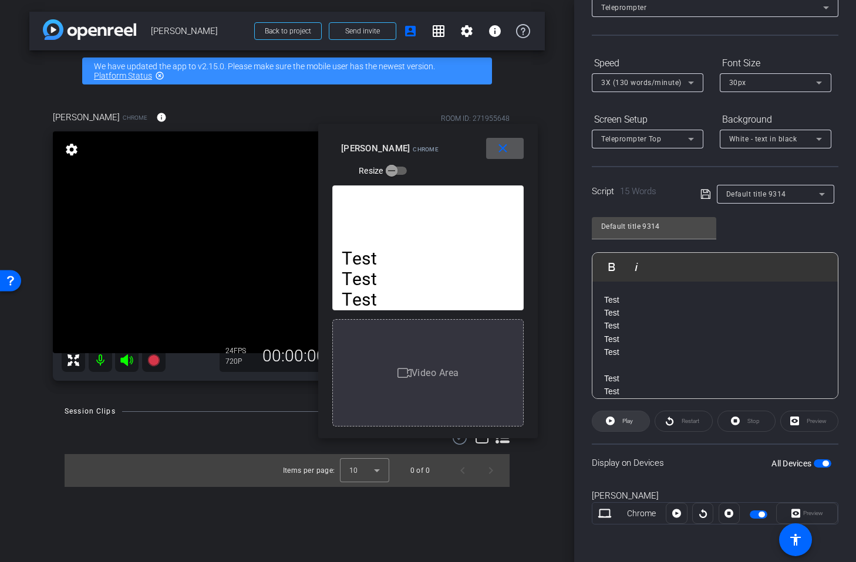
click at [626, 417] on span "Play" at bounding box center [625, 421] width 13 height 16
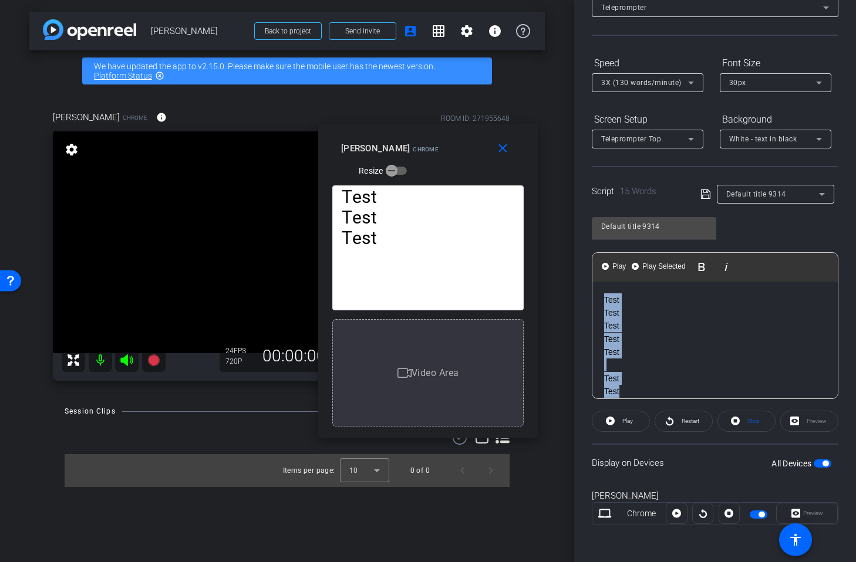
drag, startPoint x: 579, startPoint y: 366, endPoint x: 547, endPoint y: 213, distance: 156.6
click at [547, 213] on div "arrow_back [PERSON_NAME] Back to project Send invite account_box grid_on settin…" at bounding box center [428, 281] width 856 height 562
click at [774, 198] on span "Default title 9314" at bounding box center [756, 194] width 60 height 8
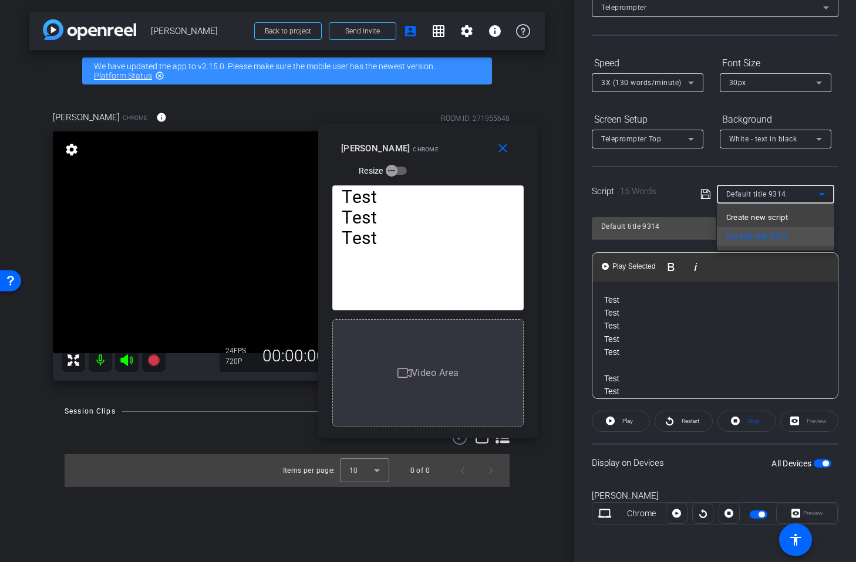
click at [668, 214] on div at bounding box center [428, 281] width 856 height 562
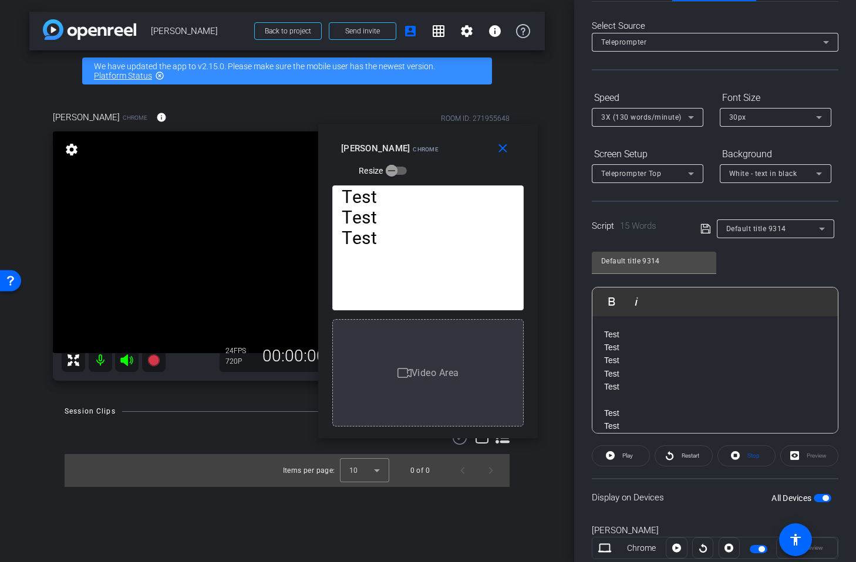
scroll to position [39, 0]
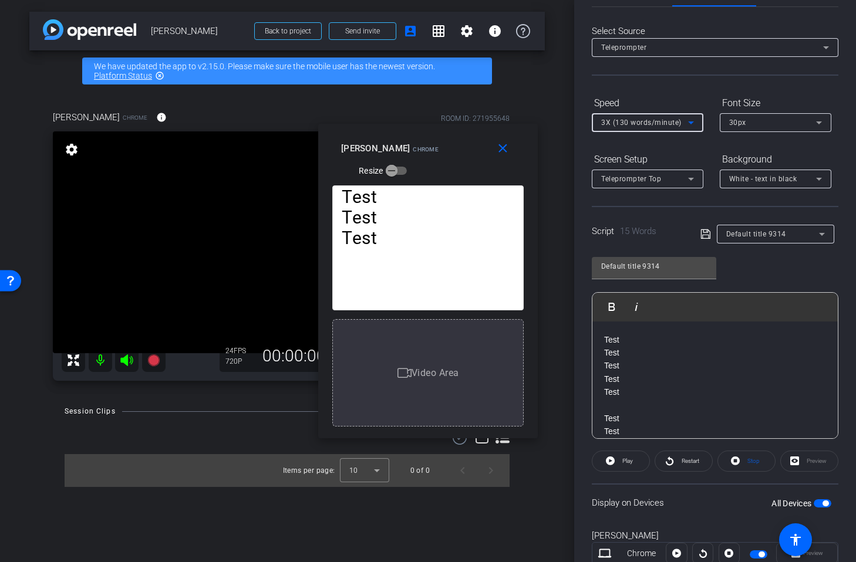
click at [681, 120] on div "3X (130 words/minute)" at bounding box center [644, 122] width 87 height 15
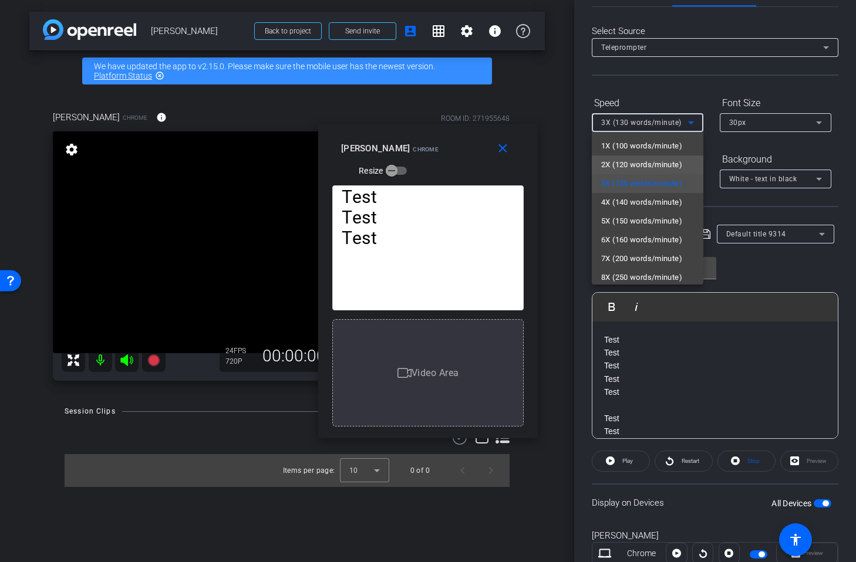
click at [654, 166] on span "2X (120 words/minute)" at bounding box center [641, 165] width 81 height 14
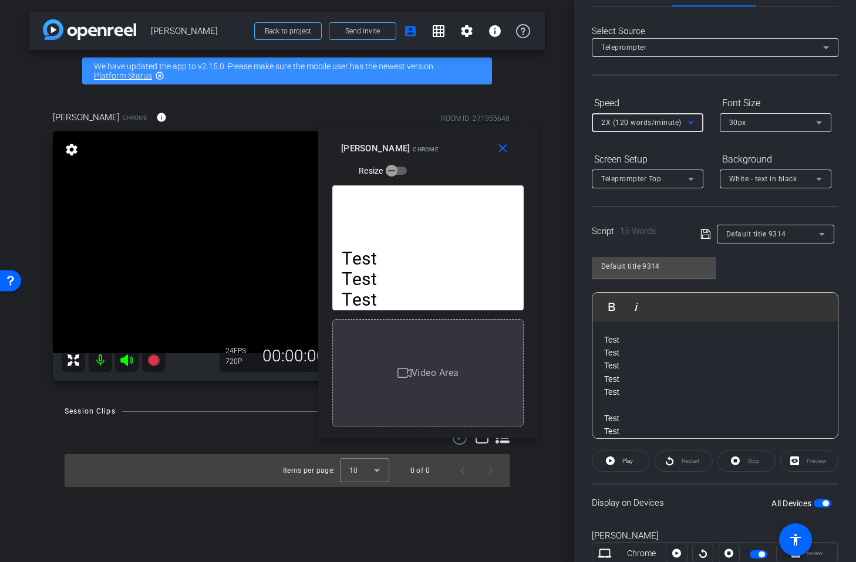
click at [765, 126] on div "30px" at bounding box center [772, 122] width 87 height 15
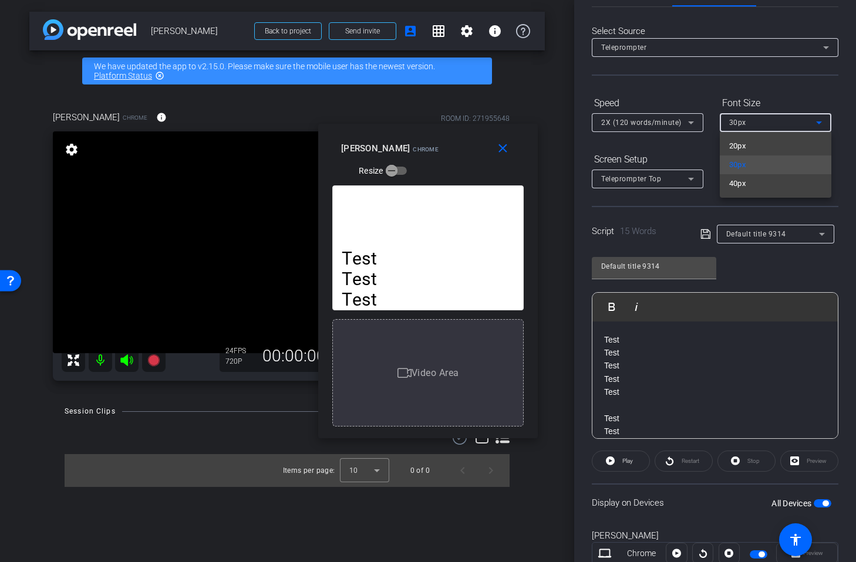
click at [748, 183] on mat-option "40px" at bounding box center [776, 183] width 112 height 19
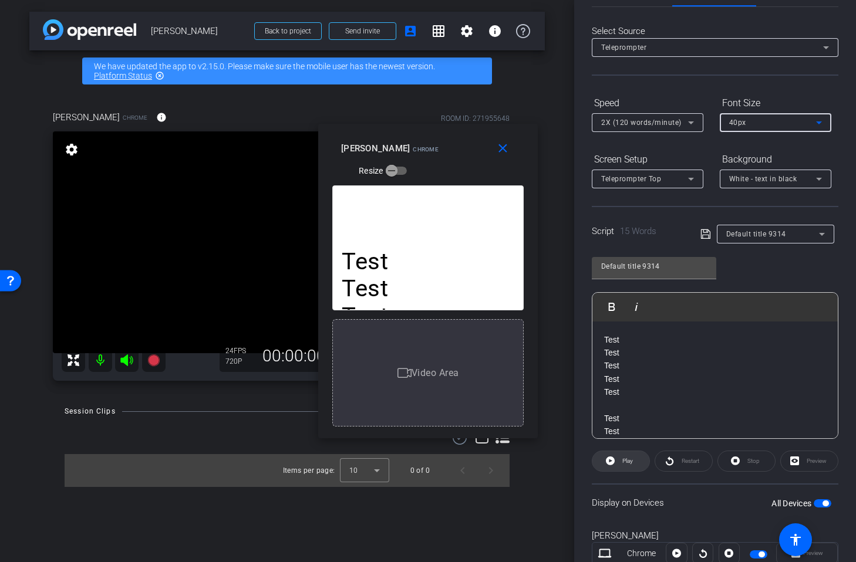
click at [630, 464] on span "Play" at bounding box center [627, 461] width 11 height 6
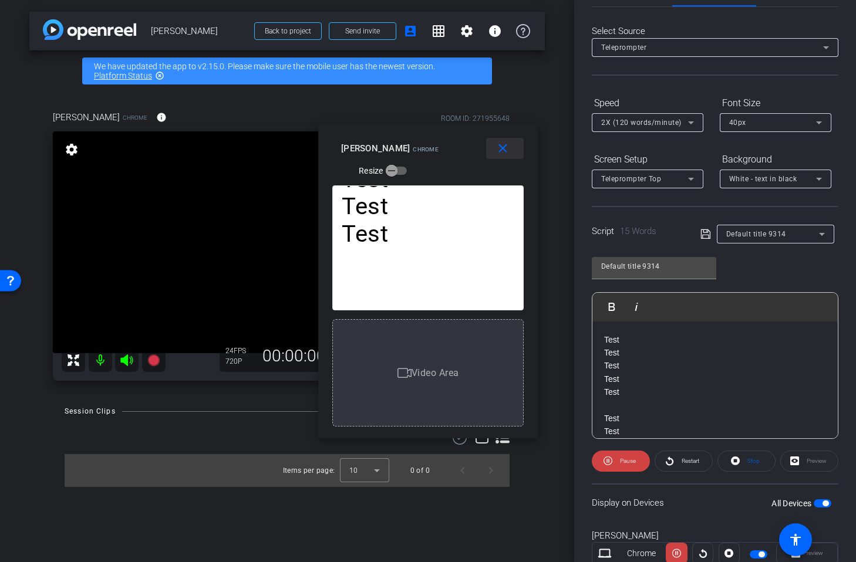
click at [504, 151] on mat-icon "close" at bounding box center [502, 148] width 15 height 15
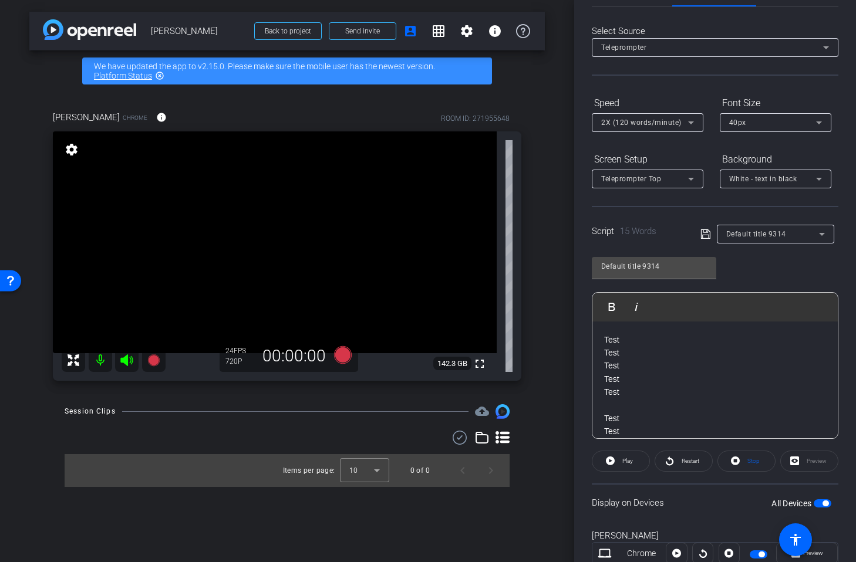
scroll to position [0, 0]
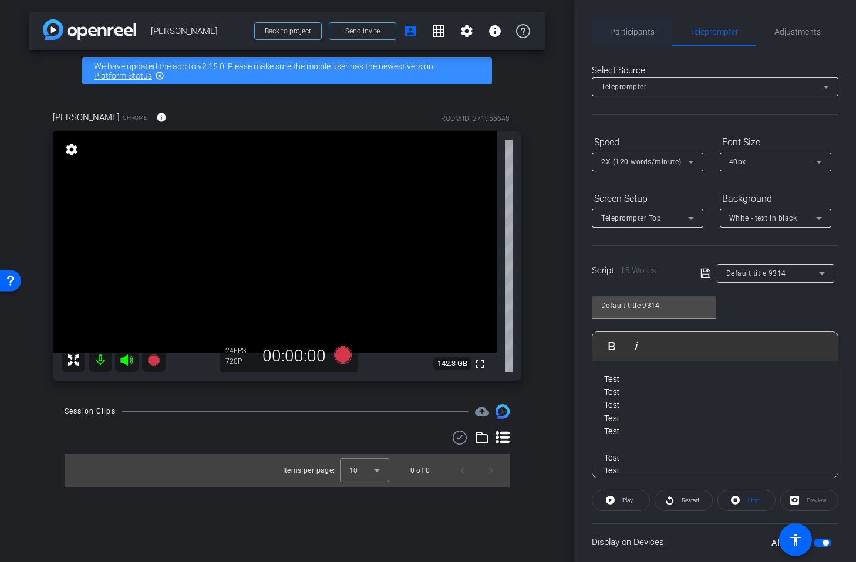
click at [616, 32] on span "Participants" at bounding box center [632, 32] width 45 height 8
